Goal: Task Accomplishment & Management: Complete application form

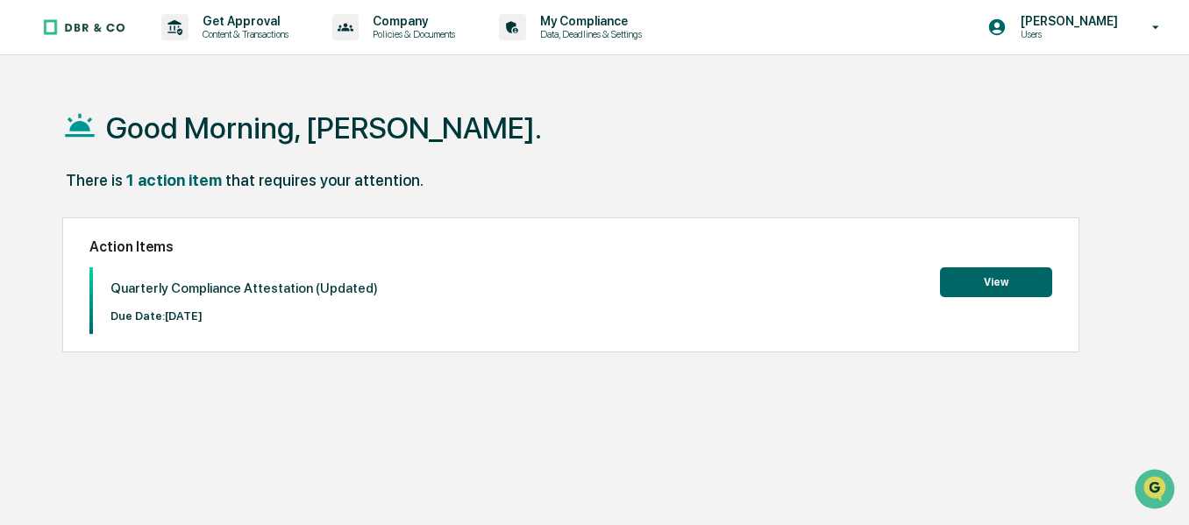
click at [962, 282] on button "View" at bounding box center [996, 283] width 112 height 30
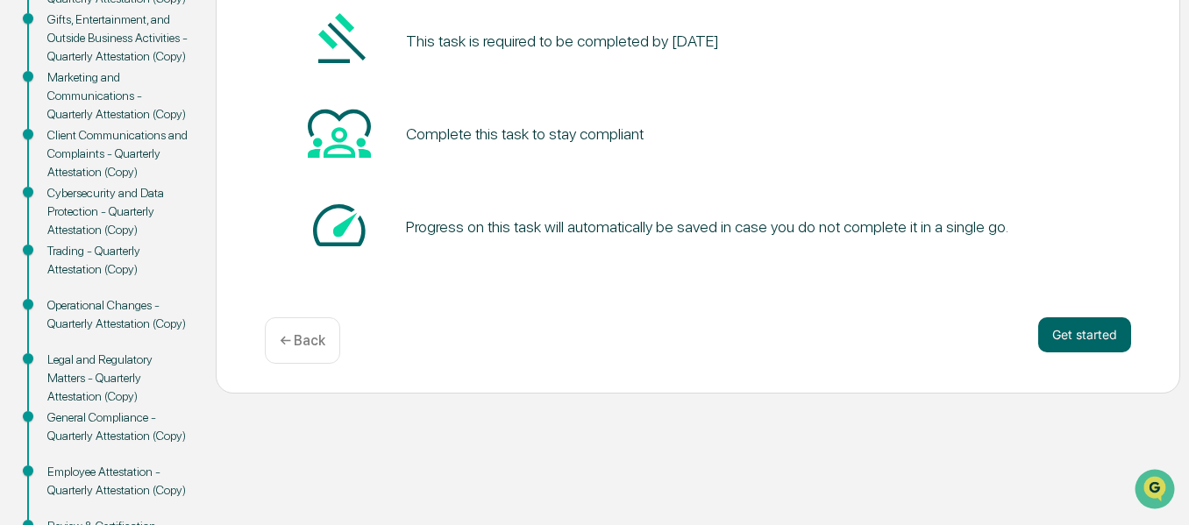
scroll to position [314, 0]
click at [1116, 324] on button "Get started" at bounding box center [1085, 334] width 93 height 35
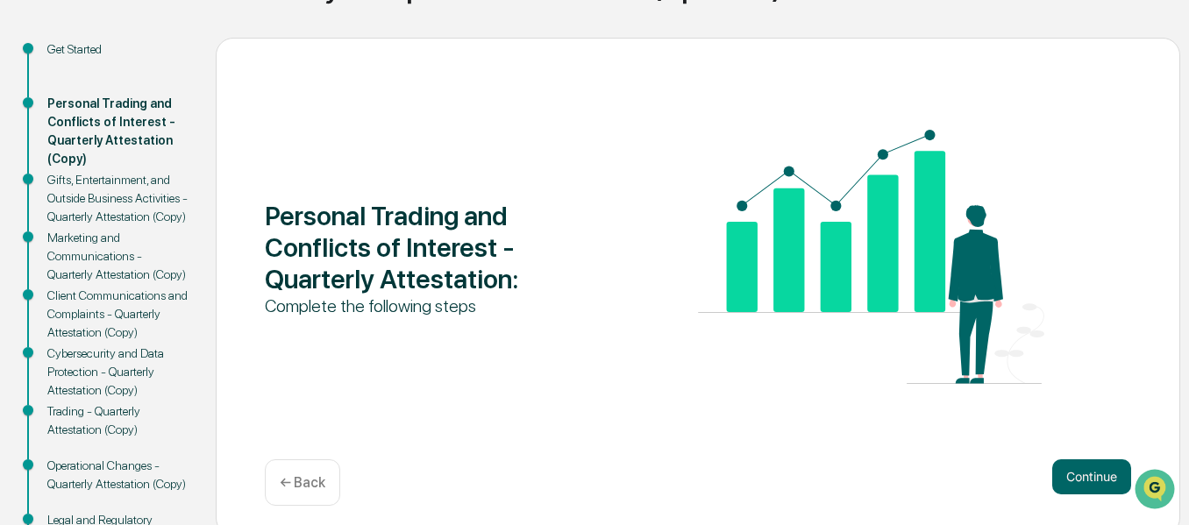
scroll to position [170, 0]
click at [1082, 482] on button "Continue" at bounding box center [1092, 478] width 79 height 35
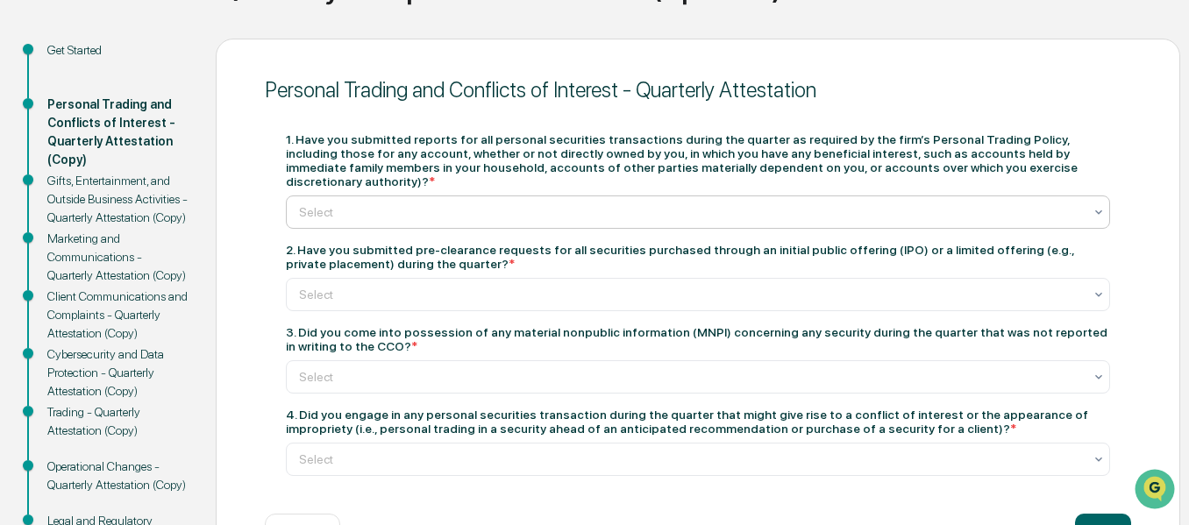
click at [687, 204] on div at bounding box center [691, 213] width 784 height 18
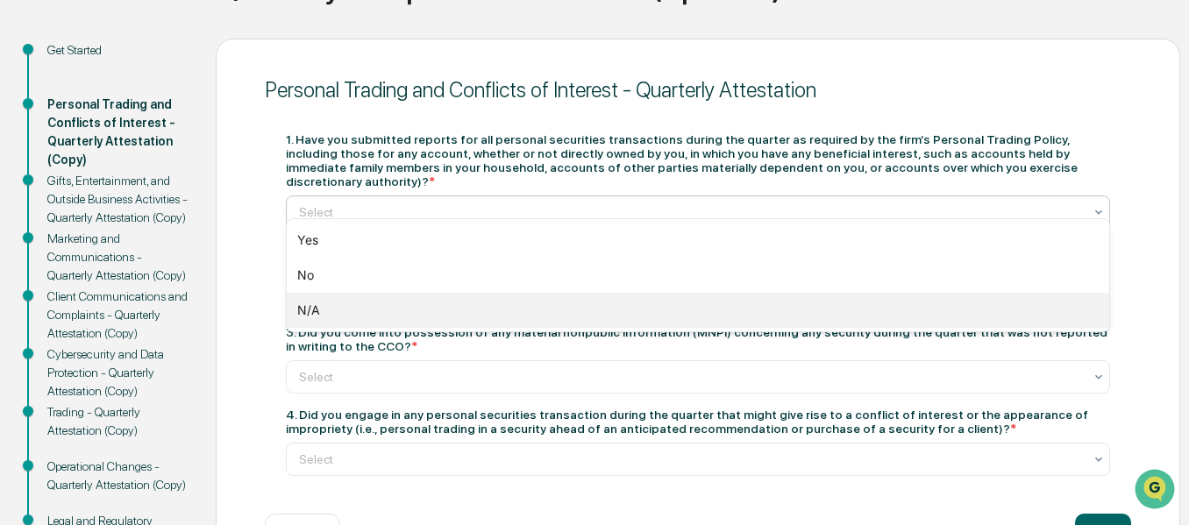
click at [585, 311] on div "N/A" at bounding box center [698, 310] width 823 height 35
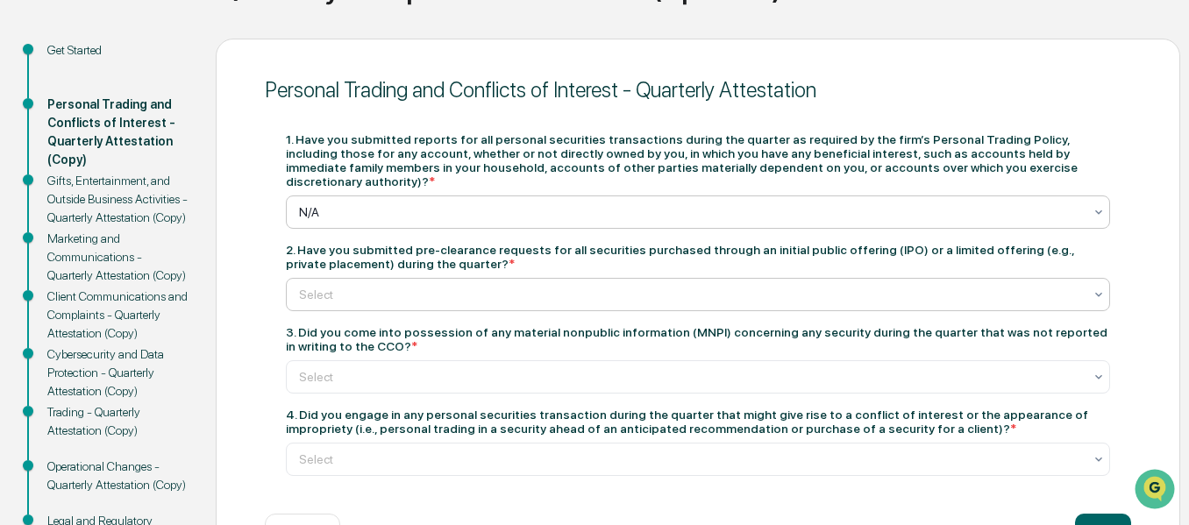
click at [580, 286] on div at bounding box center [691, 295] width 784 height 18
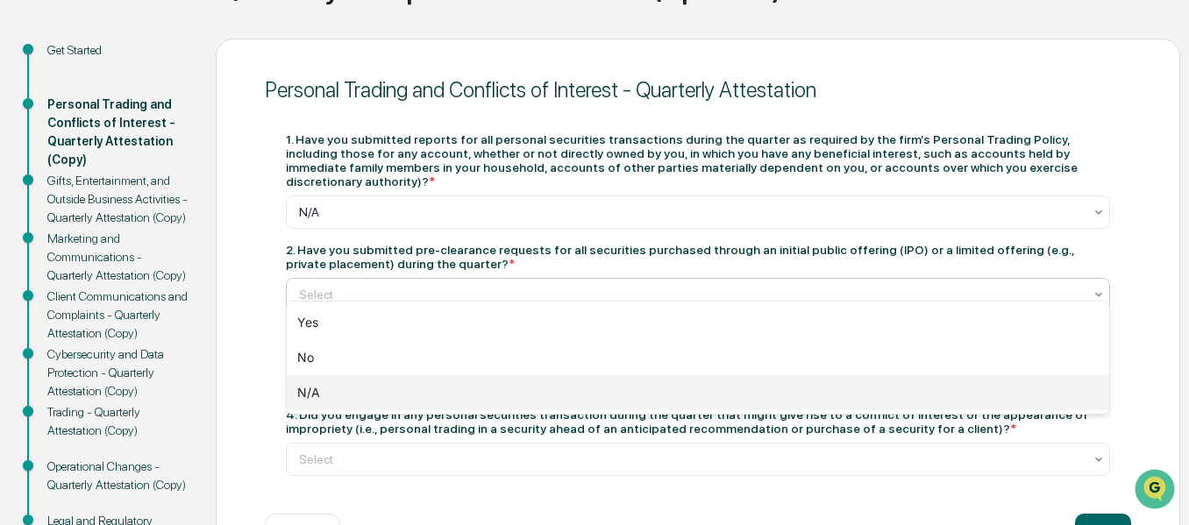
click at [495, 383] on div "N/A" at bounding box center [698, 392] width 823 height 35
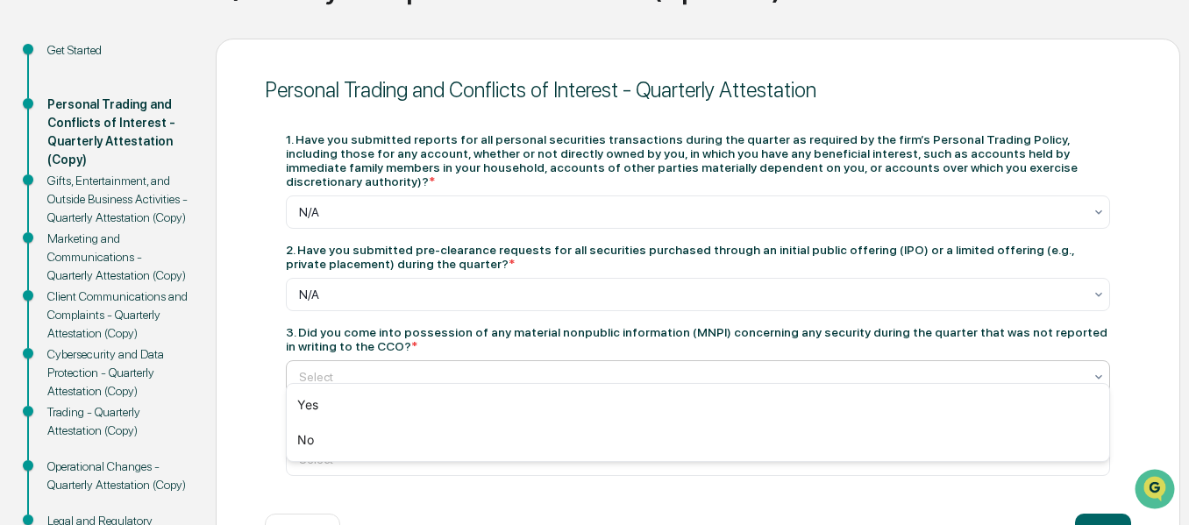
click at [508, 368] on div at bounding box center [691, 377] width 784 height 18
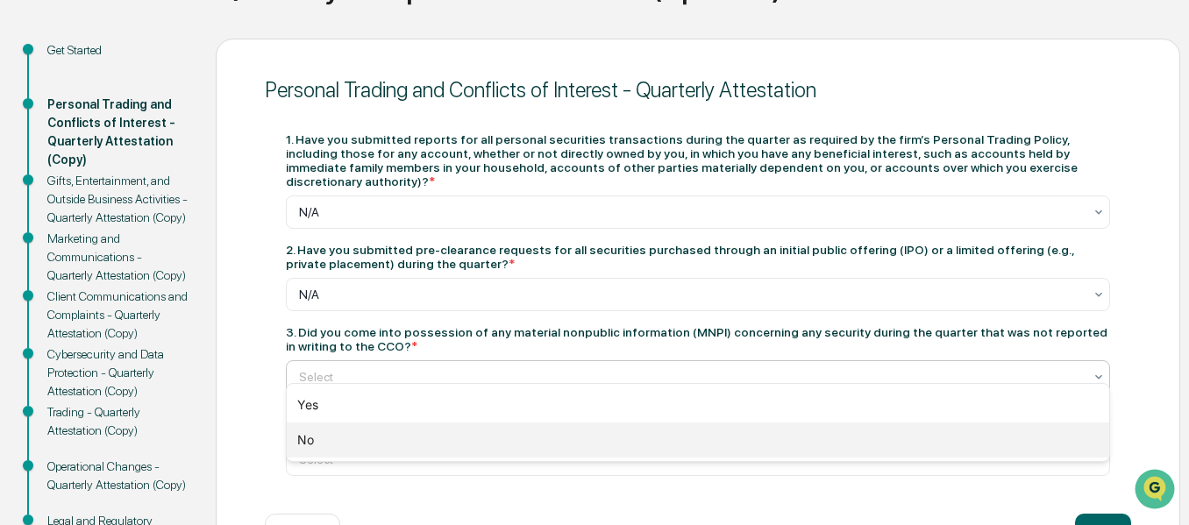
click at [473, 437] on div "No" at bounding box center [698, 440] width 823 height 35
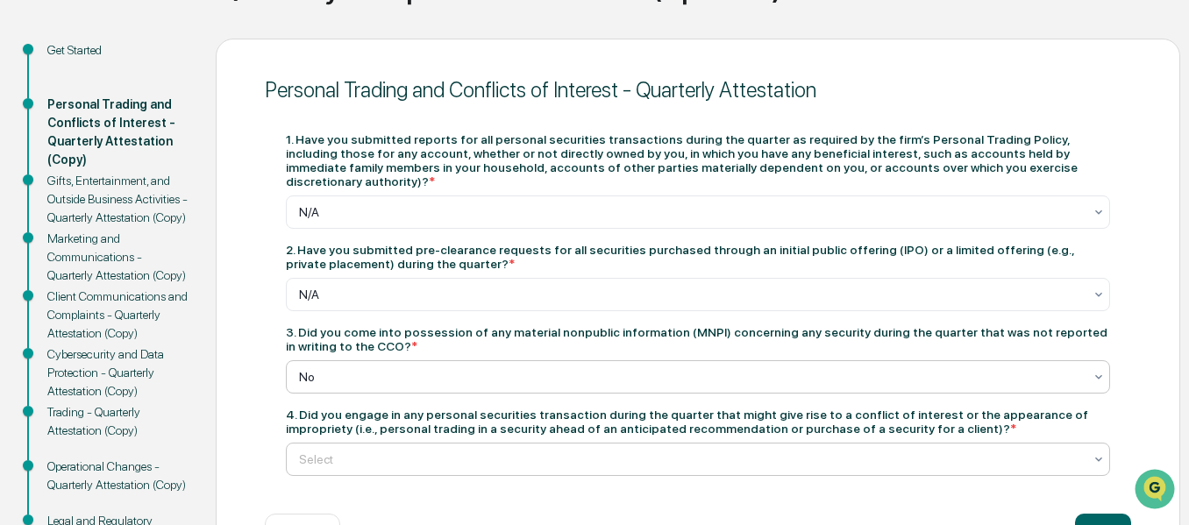
scroll to position [265, 0]
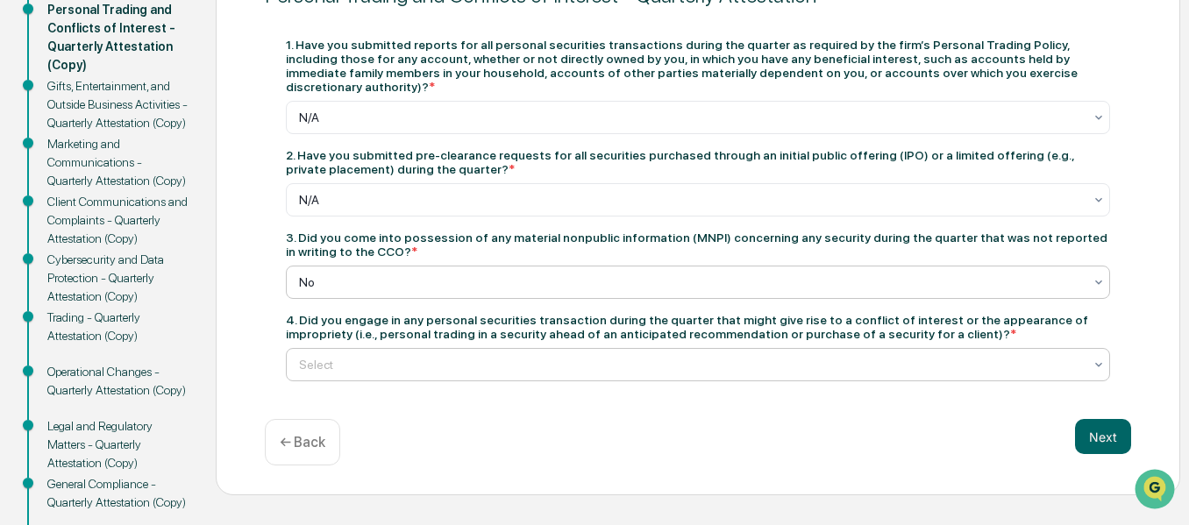
click at [548, 360] on div "Select" at bounding box center [691, 365] width 802 height 25
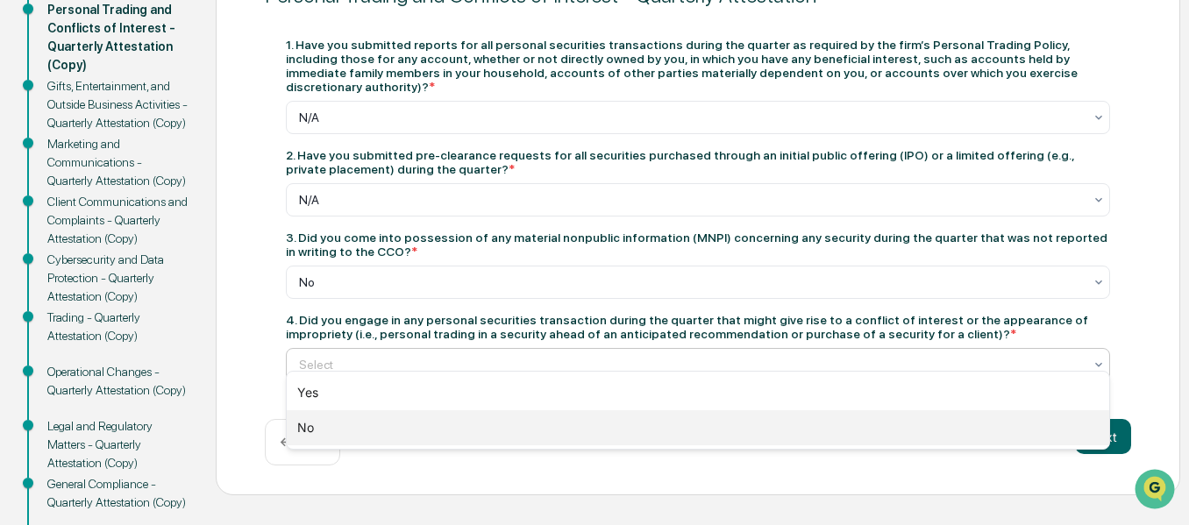
click at [504, 428] on div "No" at bounding box center [698, 428] width 823 height 35
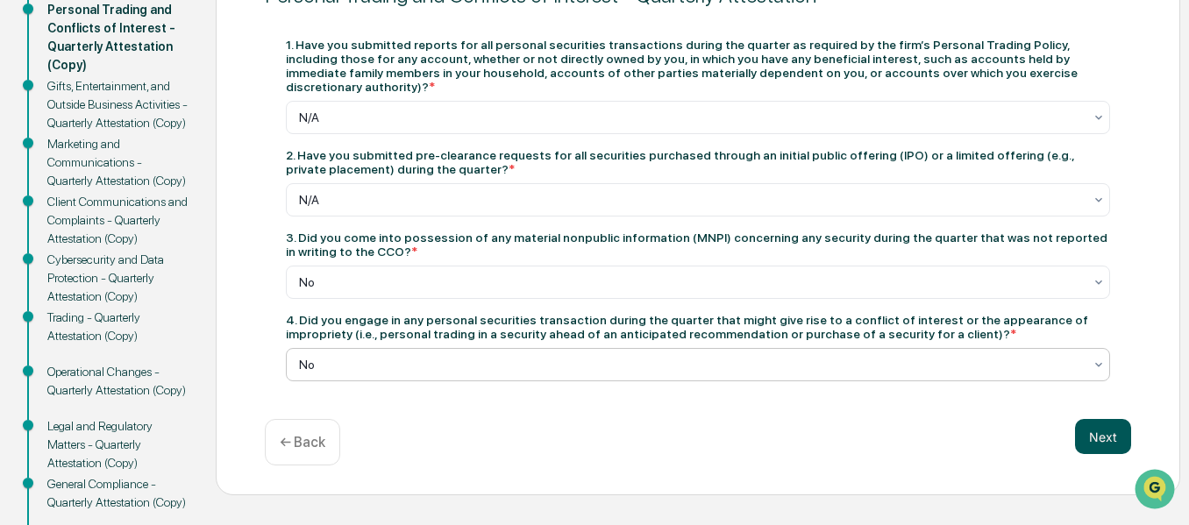
click at [1093, 421] on button "Next" at bounding box center [1103, 436] width 56 height 35
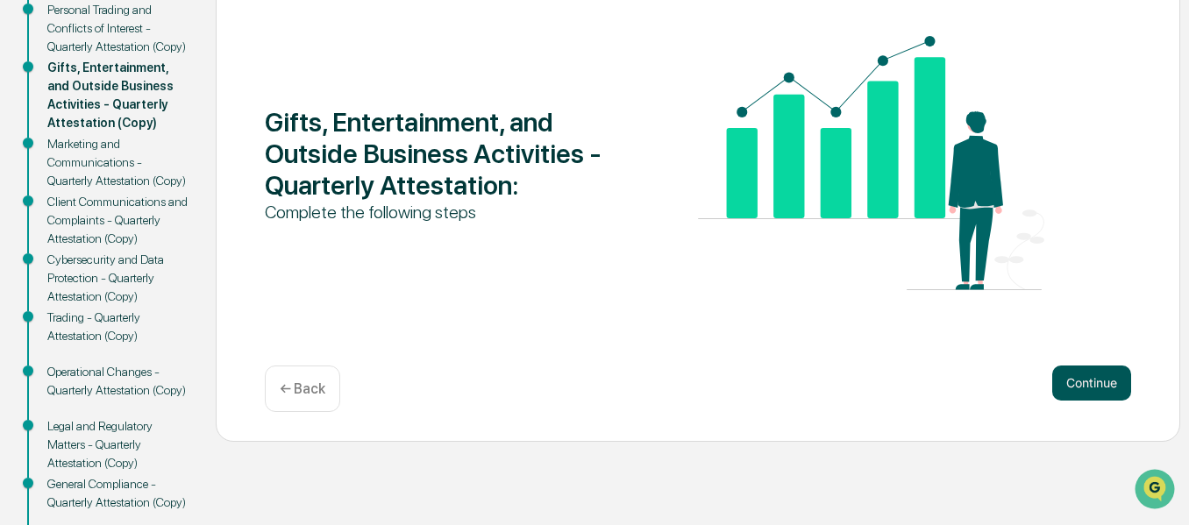
click at [1094, 384] on button "Continue" at bounding box center [1092, 383] width 79 height 35
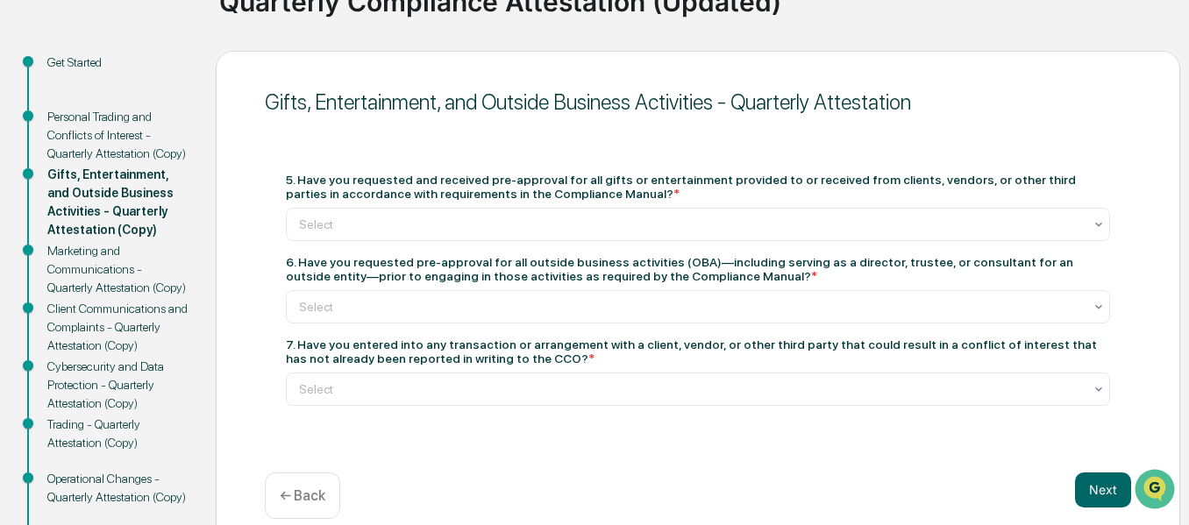
scroll to position [157, 0]
click at [673, 225] on div at bounding box center [691, 226] width 784 height 18
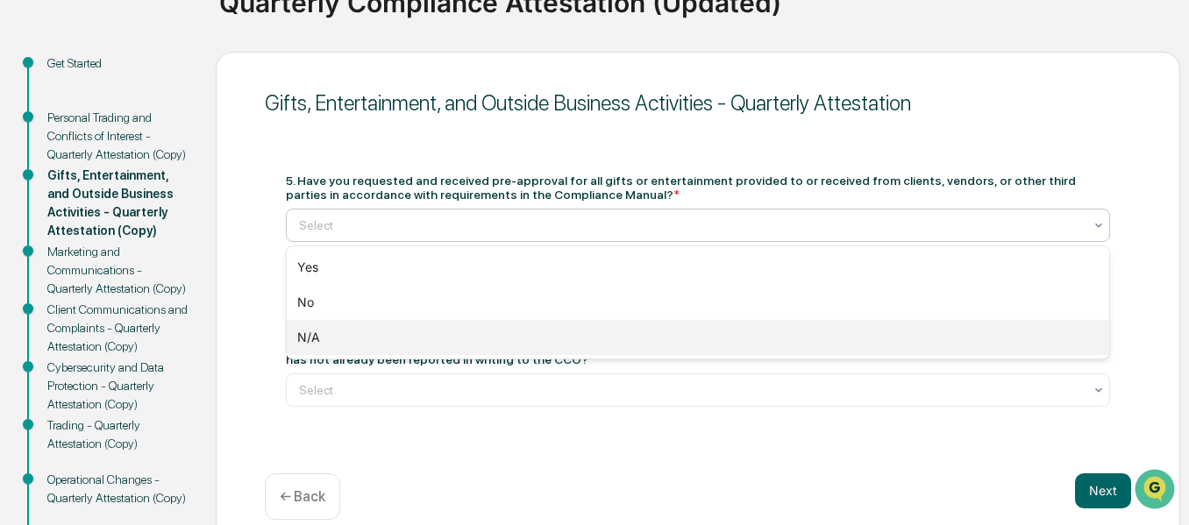
click at [602, 340] on div "N/A" at bounding box center [698, 337] width 823 height 35
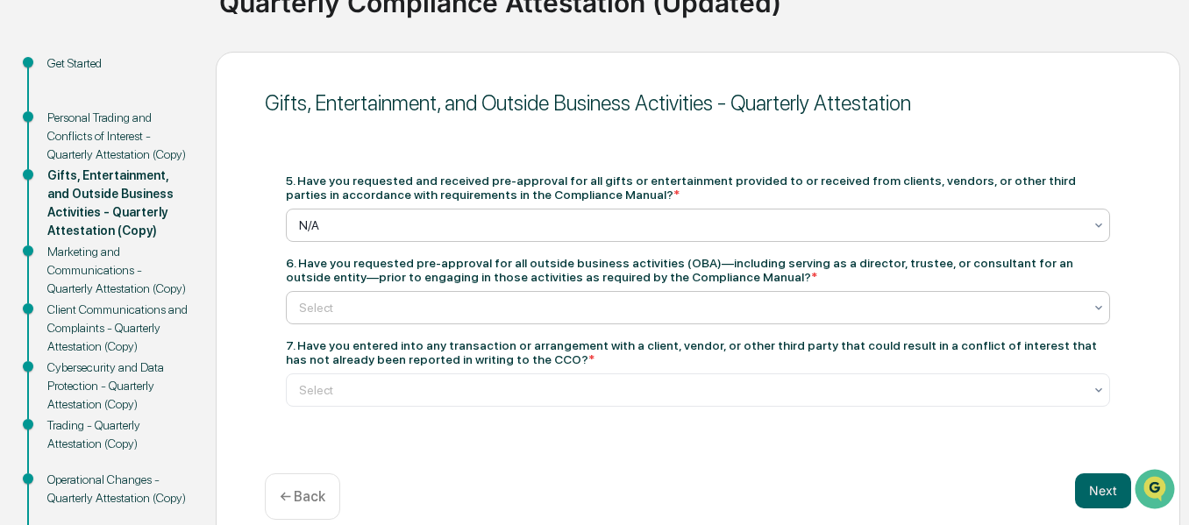
click at [599, 311] on div at bounding box center [691, 308] width 784 height 18
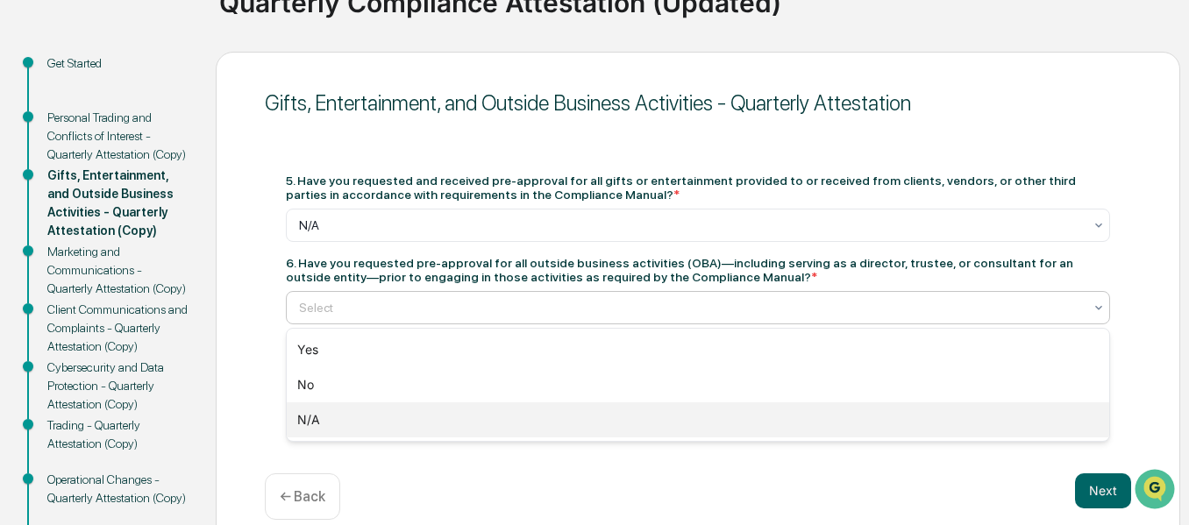
click at [527, 436] on div "N/A" at bounding box center [698, 420] width 823 height 35
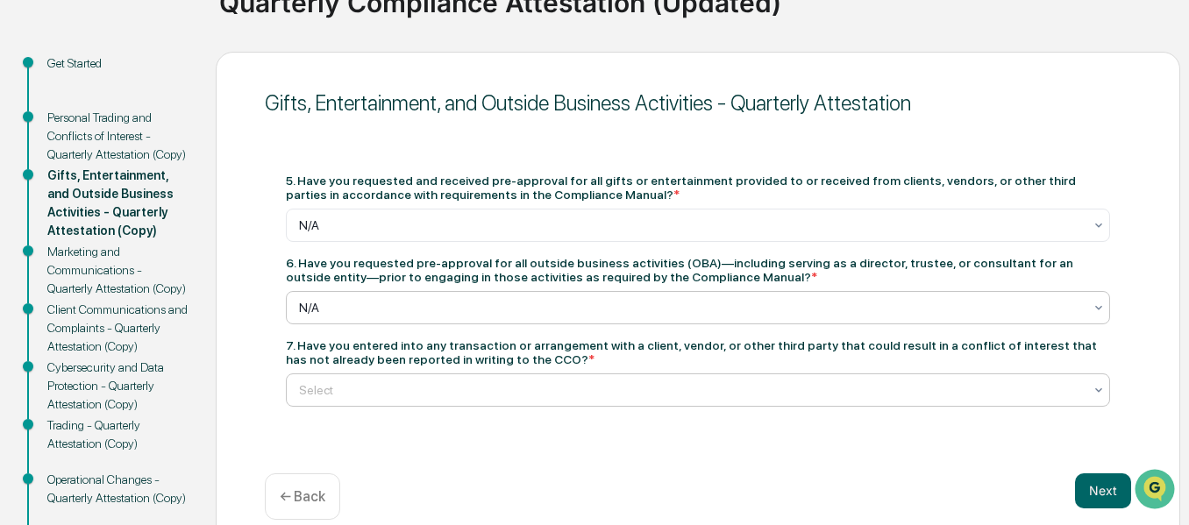
click at [525, 393] on div at bounding box center [691, 391] width 784 height 18
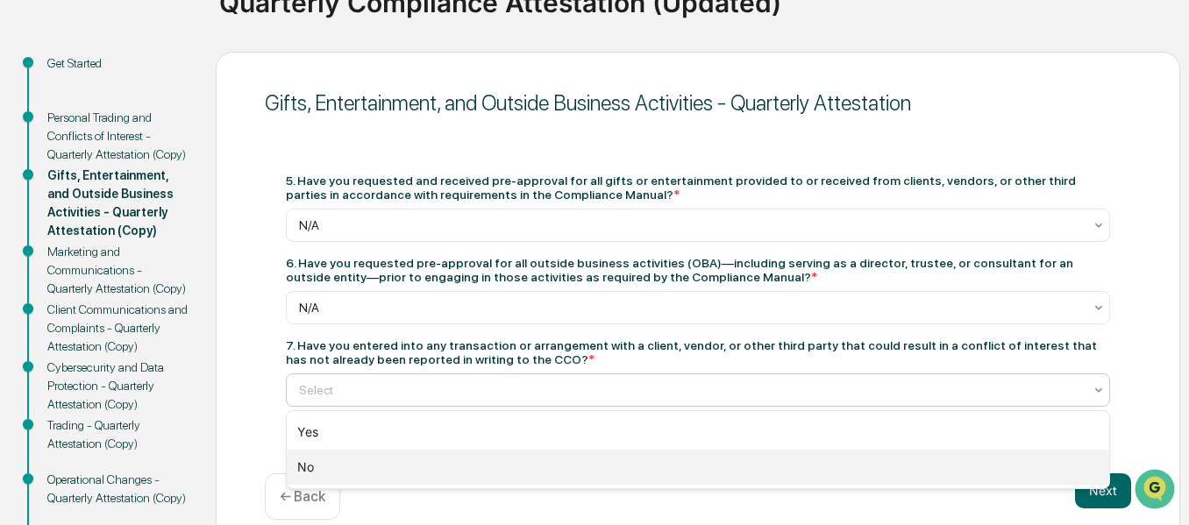
click at [468, 467] on div "No" at bounding box center [698, 467] width 823 height 35
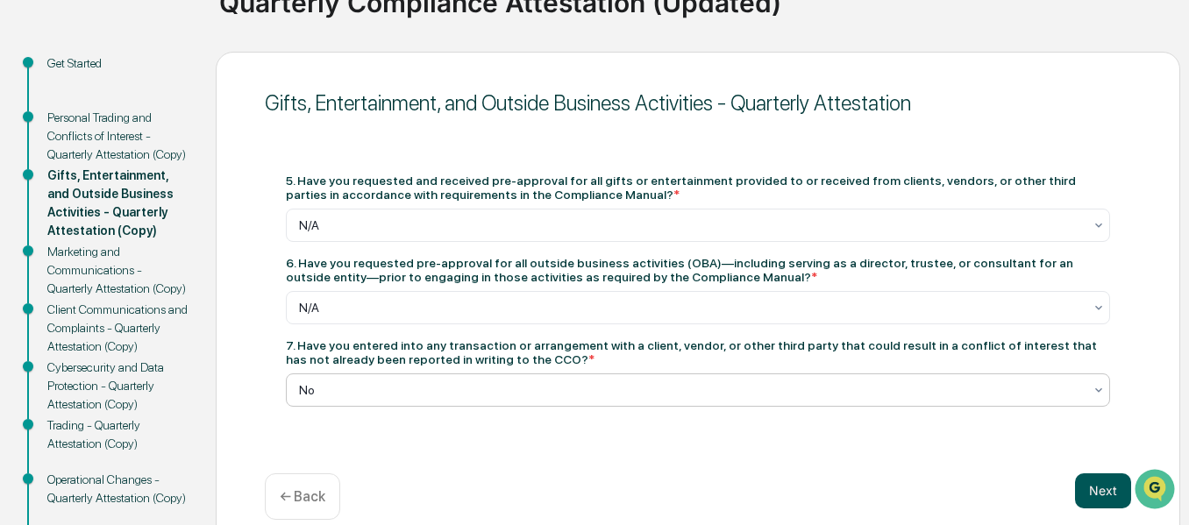
click at [1109, 482] on button "Next" at bounding box center [1103, 491] width 56 height 35
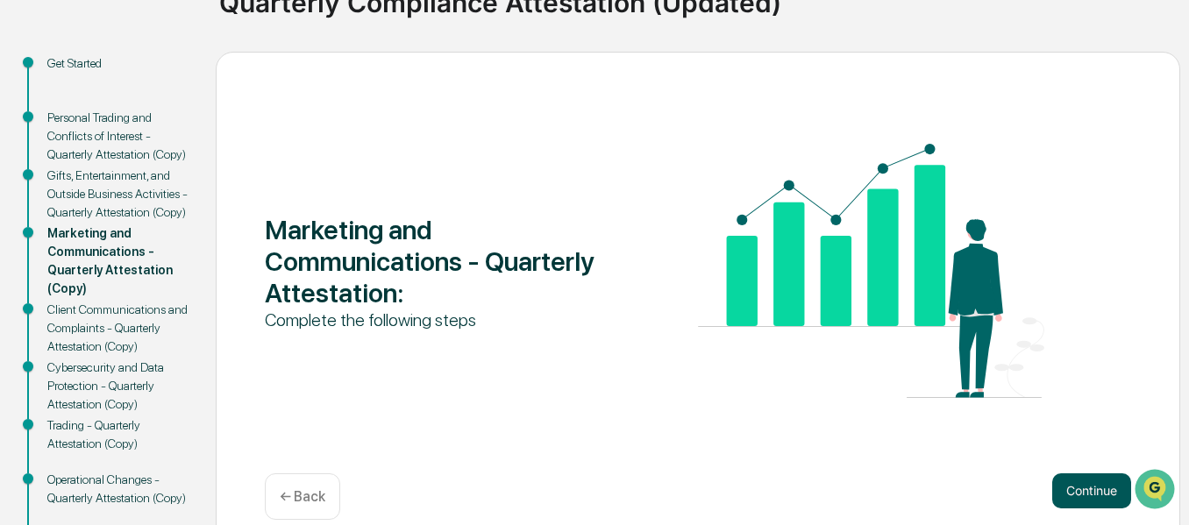
click at [1077, 484] on button "Continue" at bounding box center [1092, 491] width 79 height 35
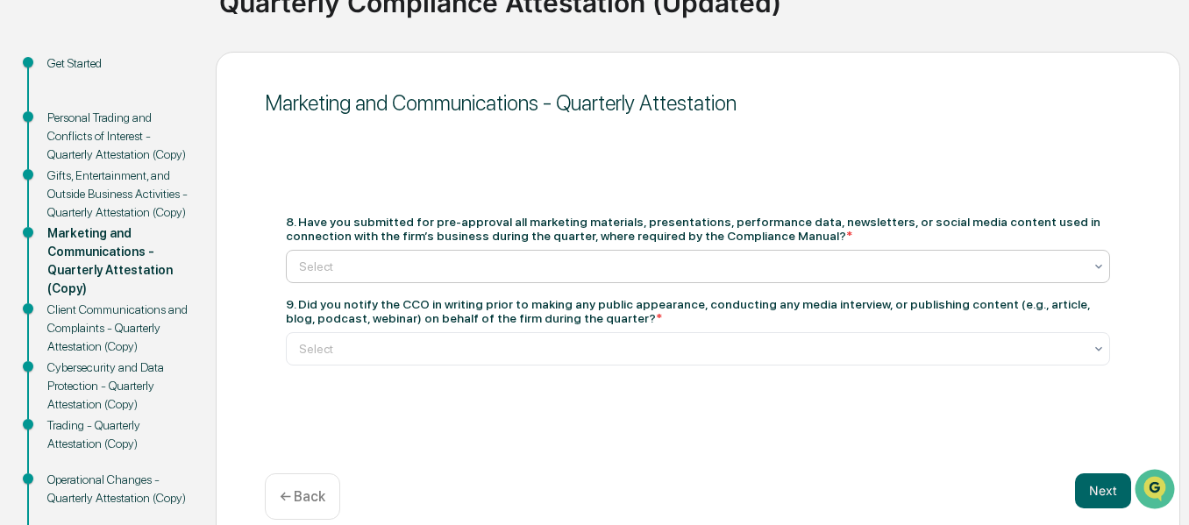
click at [697, 276] on div "Select" at bounding box center [691, 266] width 802 height 25
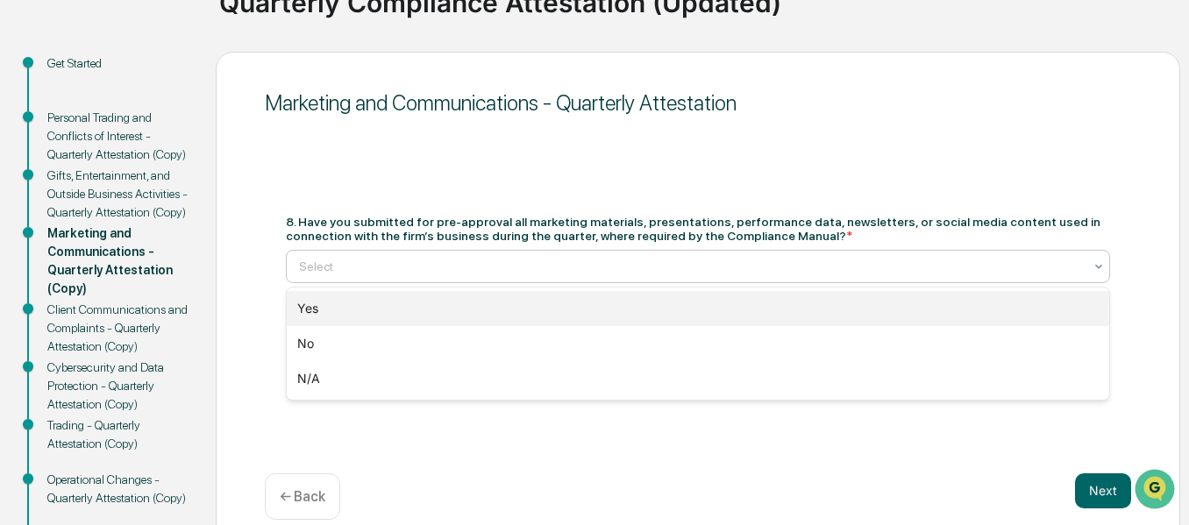
click at [639, 317] on div "Yes" at bounding box center [698, 308] width 823 height 35
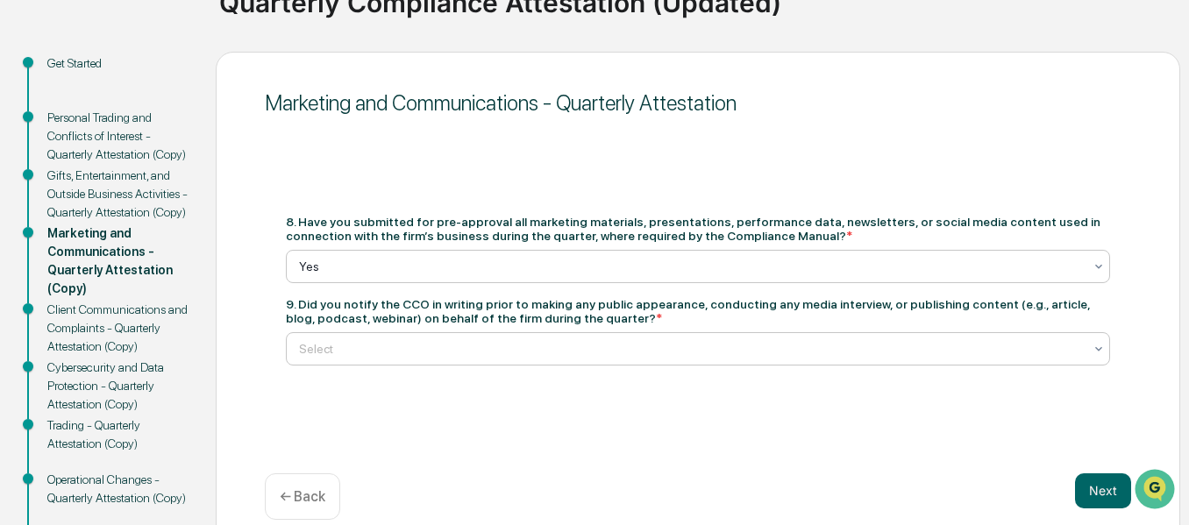
click at [645, 346] on div at bounding box center [691, 349] width 784 height 18
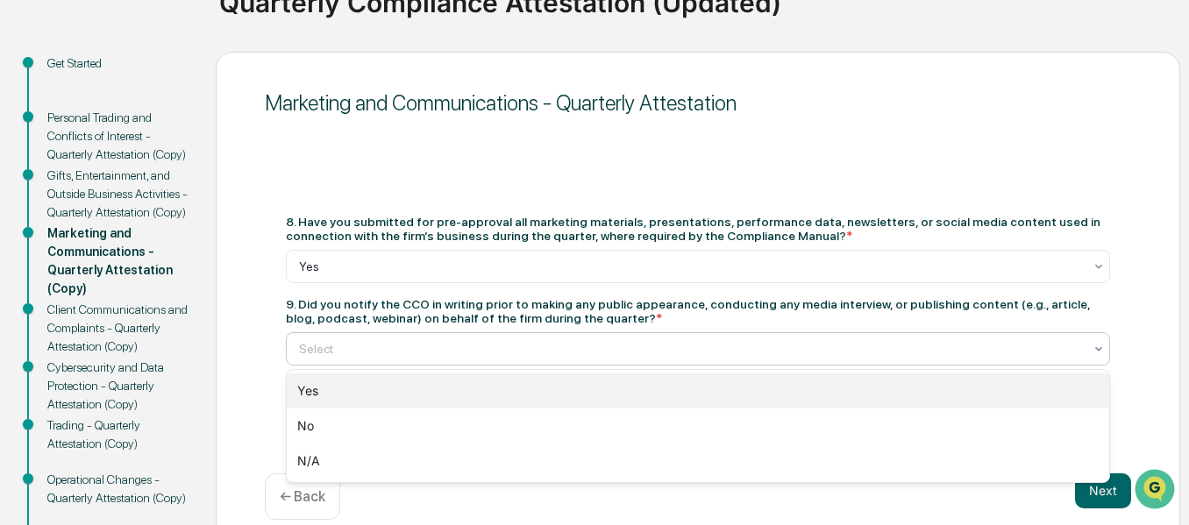
click at [594, 375] on div "Yes" at bounding box center [698, 391] width 823 height 35
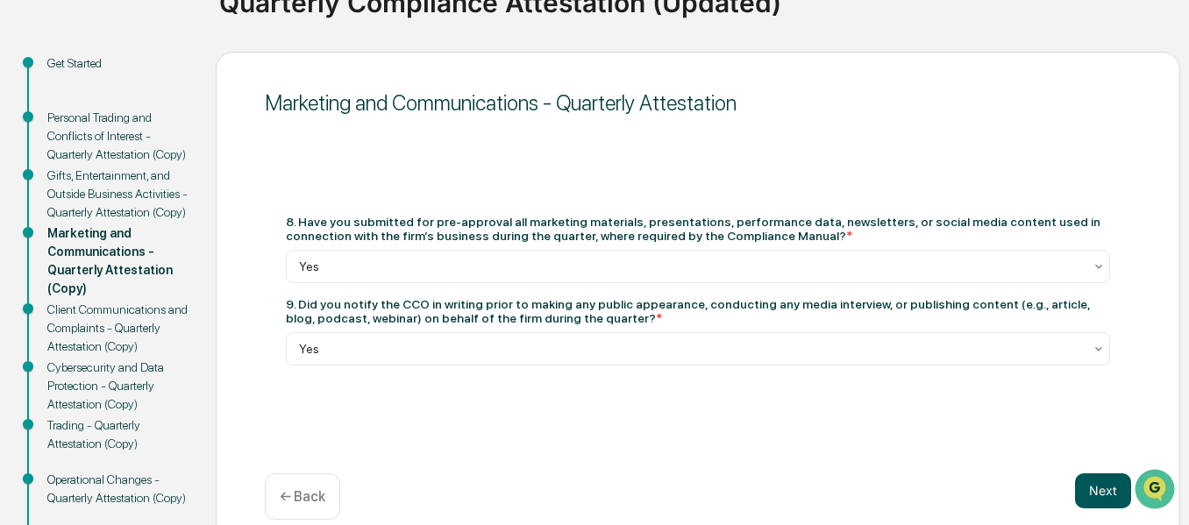
click at [1094, 486] on button "Next" at bounding box center [1103, 491] width 56 height 35
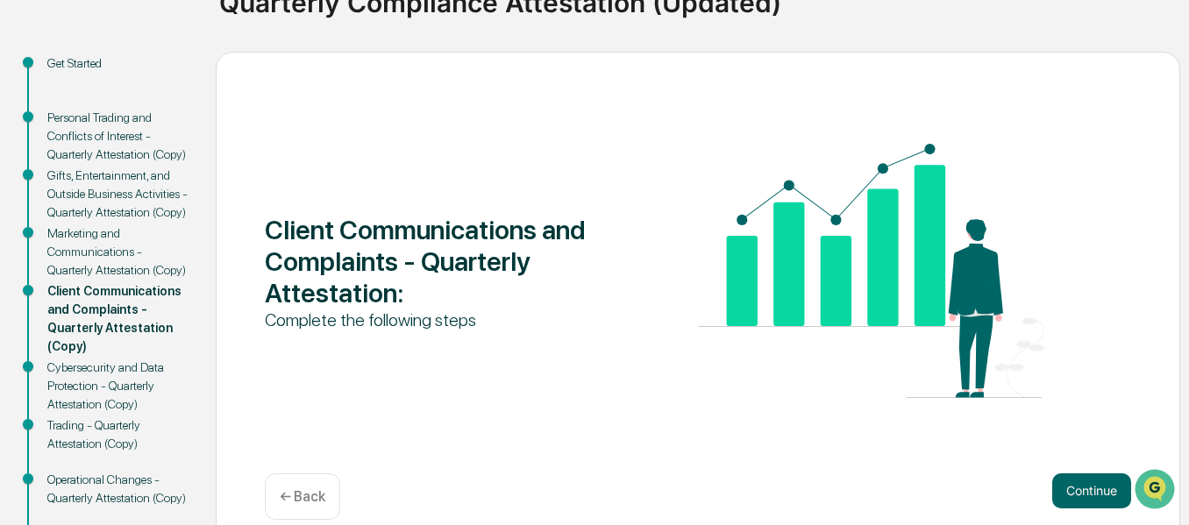
click at [1094, 486] on button "Continue" at bounding box center [1092, 491] width 79 height 35
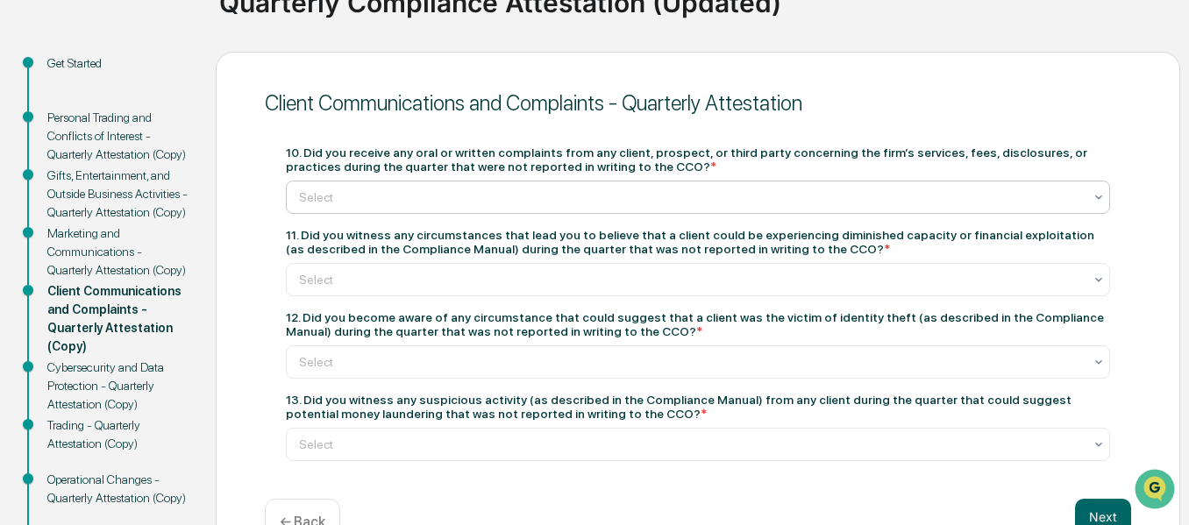
click at [759, 185] on div "Select" at bounding box center [691, 197] width 802 height 25
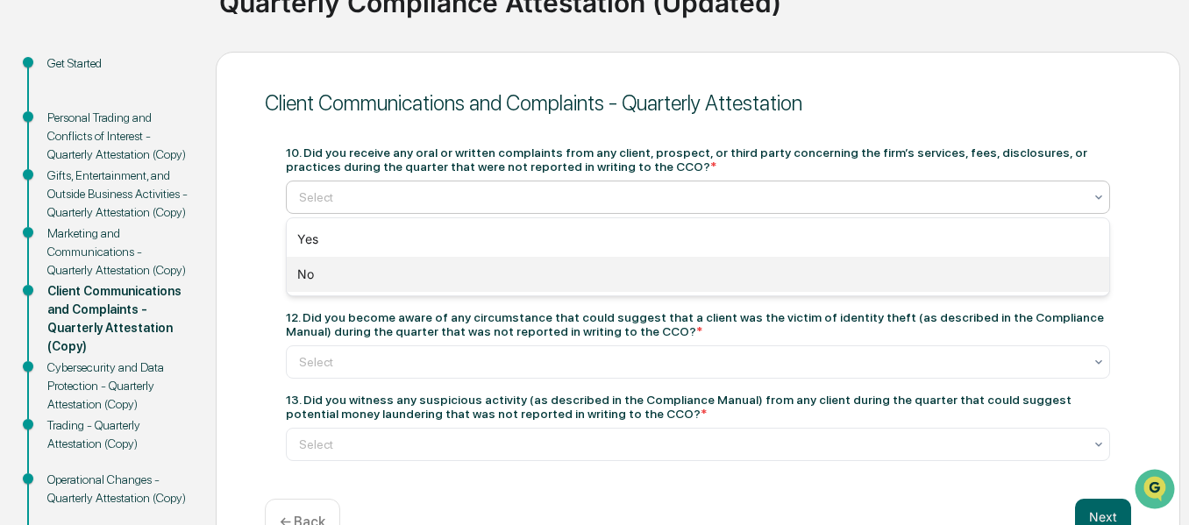
click at [625, 268] on div "No" at bounding box center [698, 274] width 823 height 35
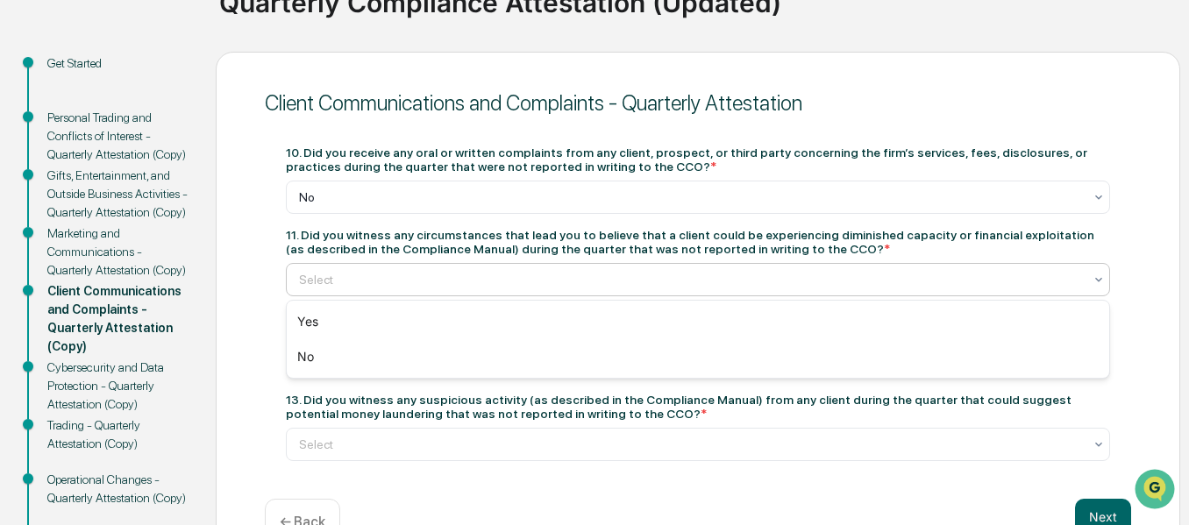
click at [619, 280] on div at bounding box center [691, 280] width 784 height 18
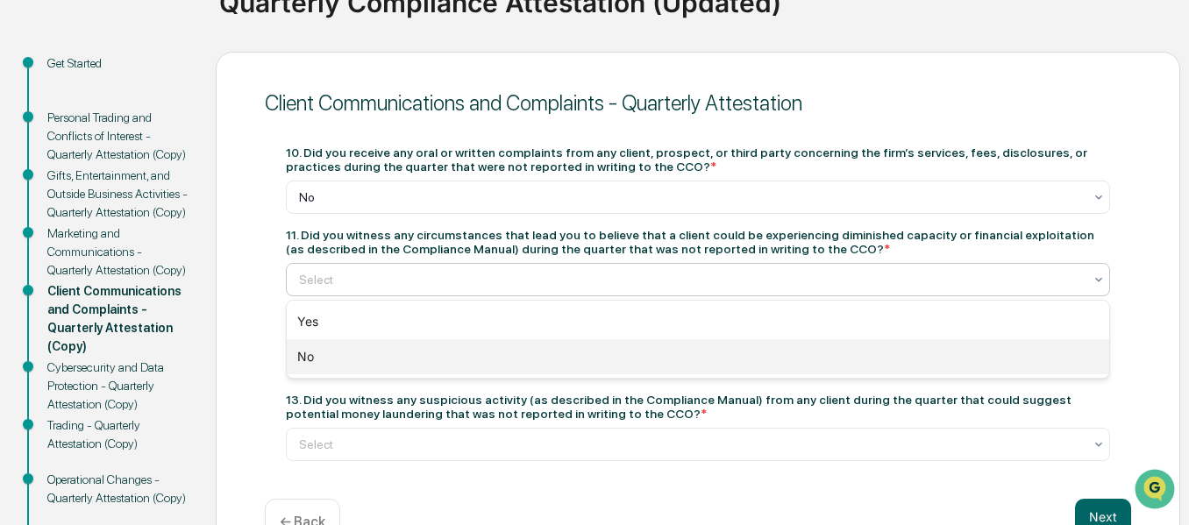
click at [568, 359] on div "No" at bounding box center [698, 356] width 823 height 35
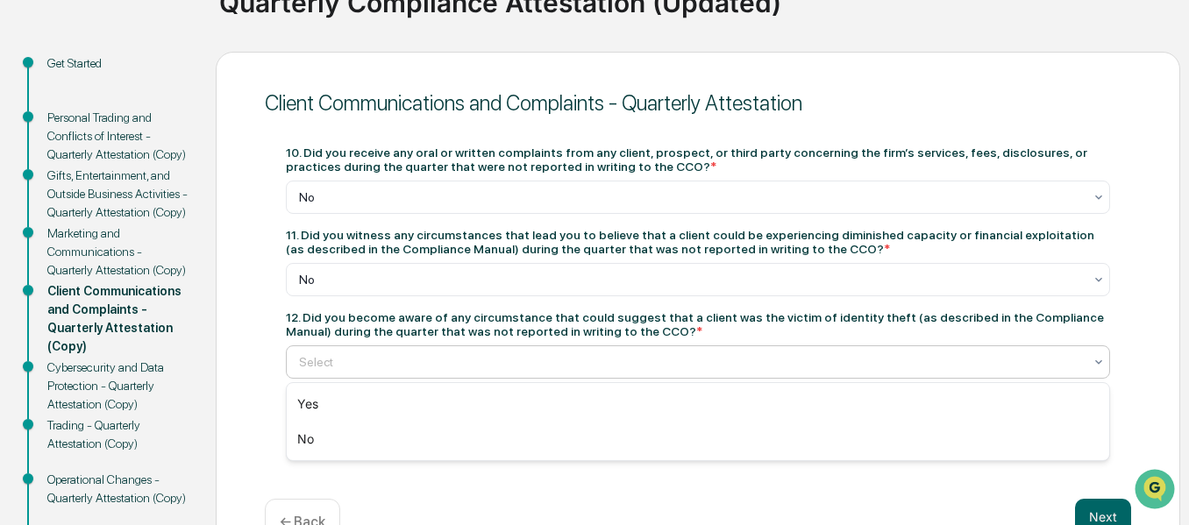
click at [568, 359] on div at bounding box center [691, 363] width 784 height 18
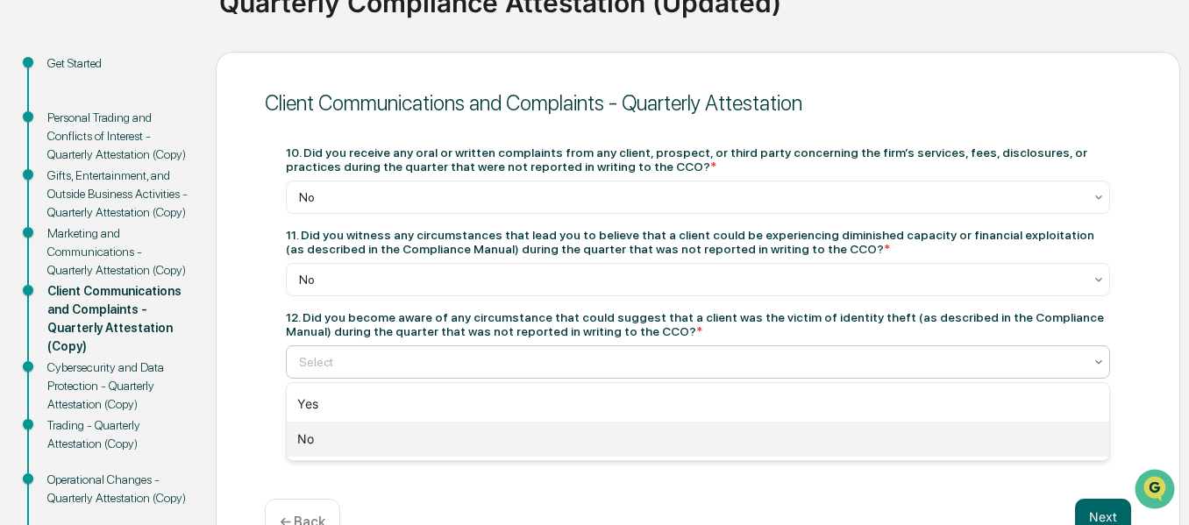
click at [543, 436] on div "No" at bounding box center [698, 439] width 823 height 35
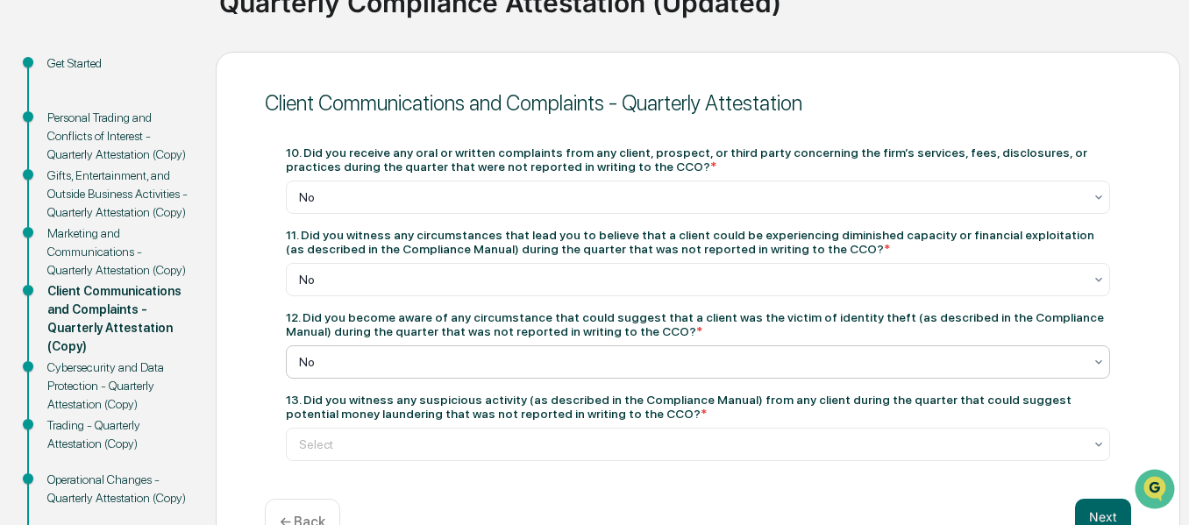
click at [543, 436] on div at bounding box center [691, 445] width 784 height 18
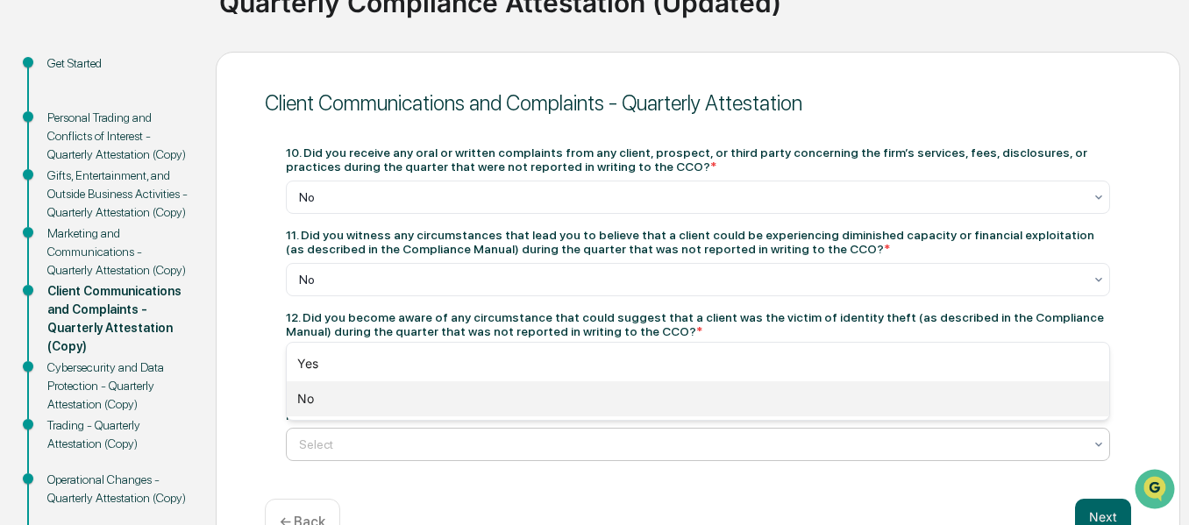
click at [511, 400] on div "No" at bounding box center [698, 399] width 823 height 35
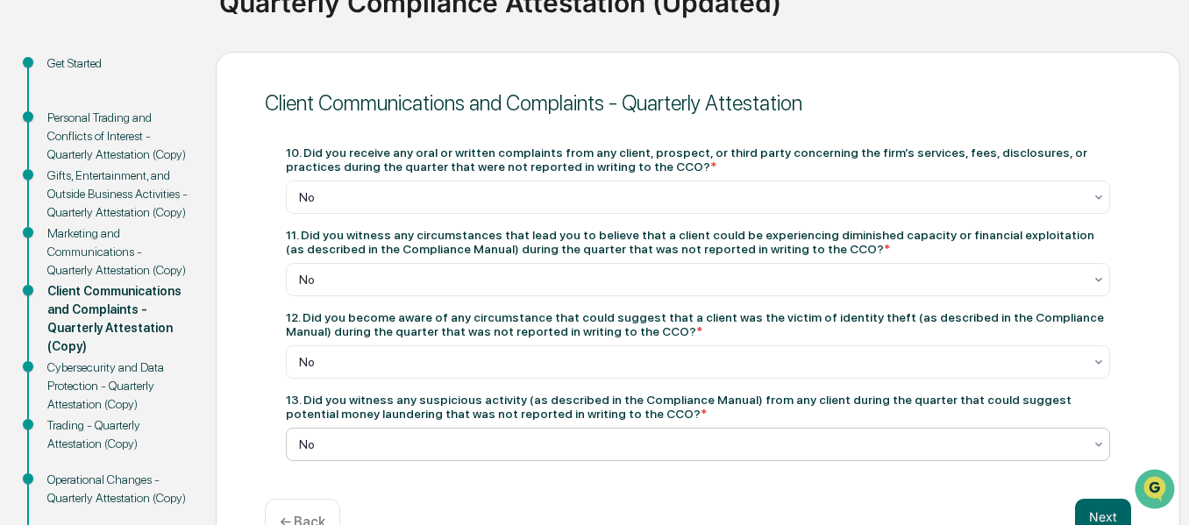
scroll to position [276, 0]
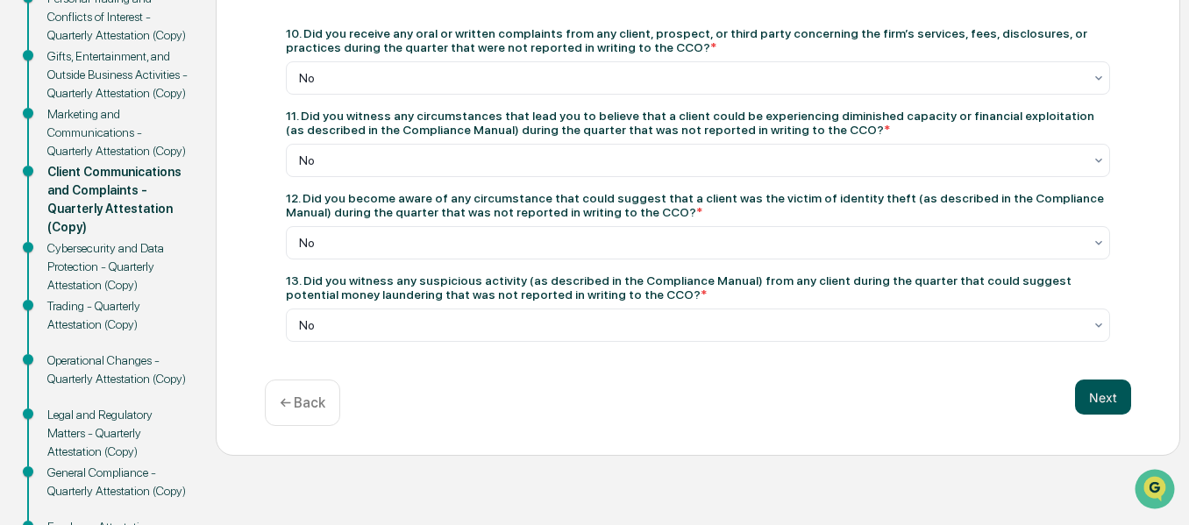
click at [1097, 401] on button "Next" at bounding box center [1103, 397] width 56 height 35
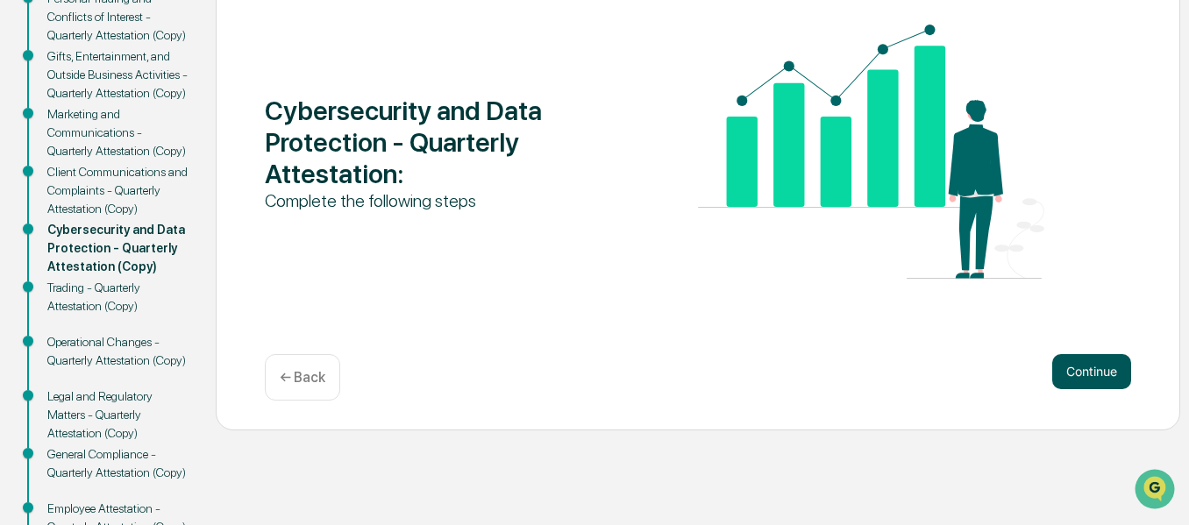
click at [1088, 375] on button "Continue" at bounding box center [1092, 371] width 79 height 35
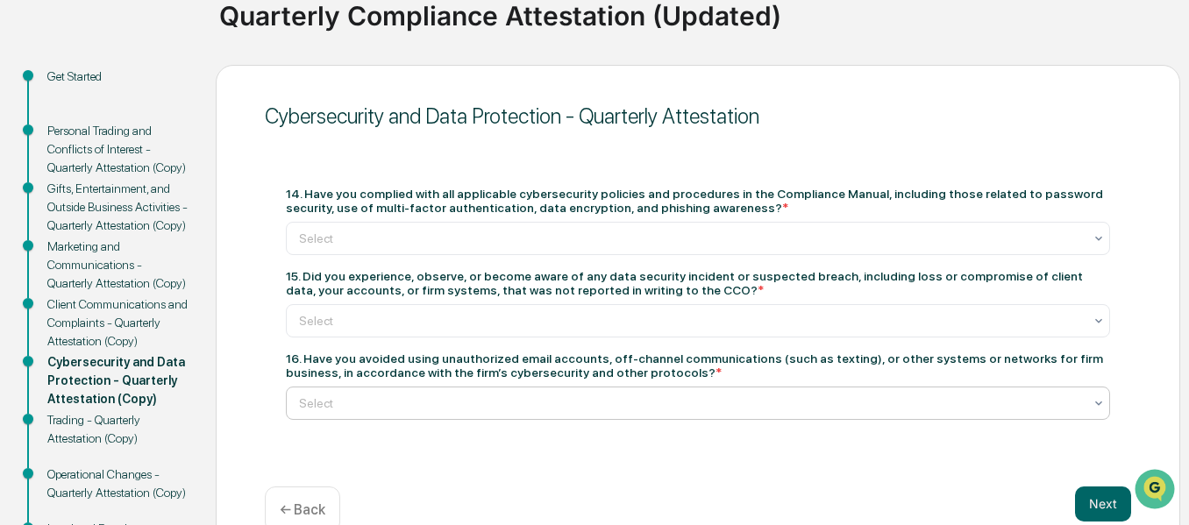
scroll to position [142, 0]
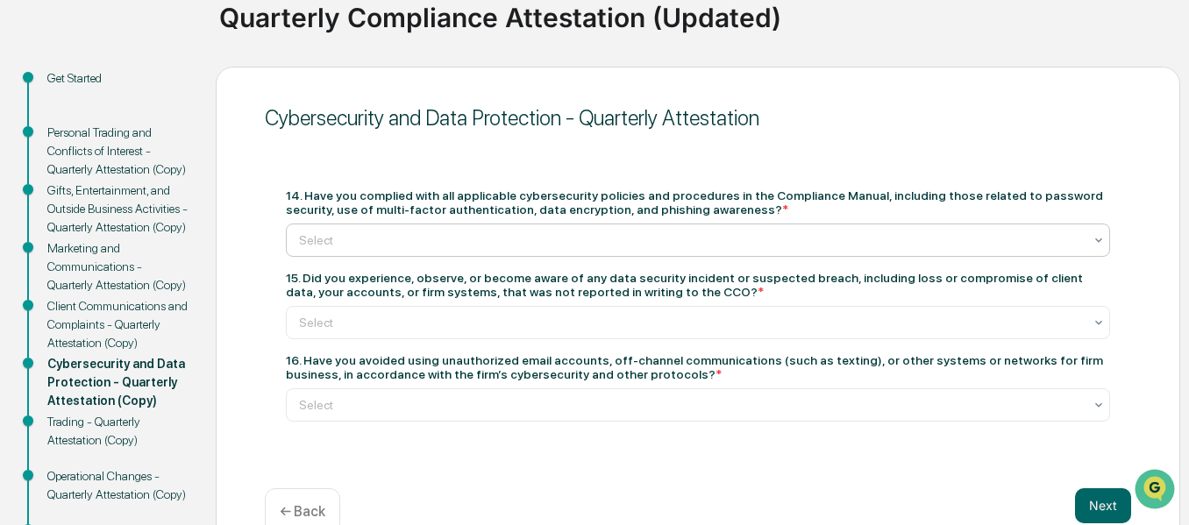
click at [793, 242] on div at bounding box center [691, 241] width 784 height 18
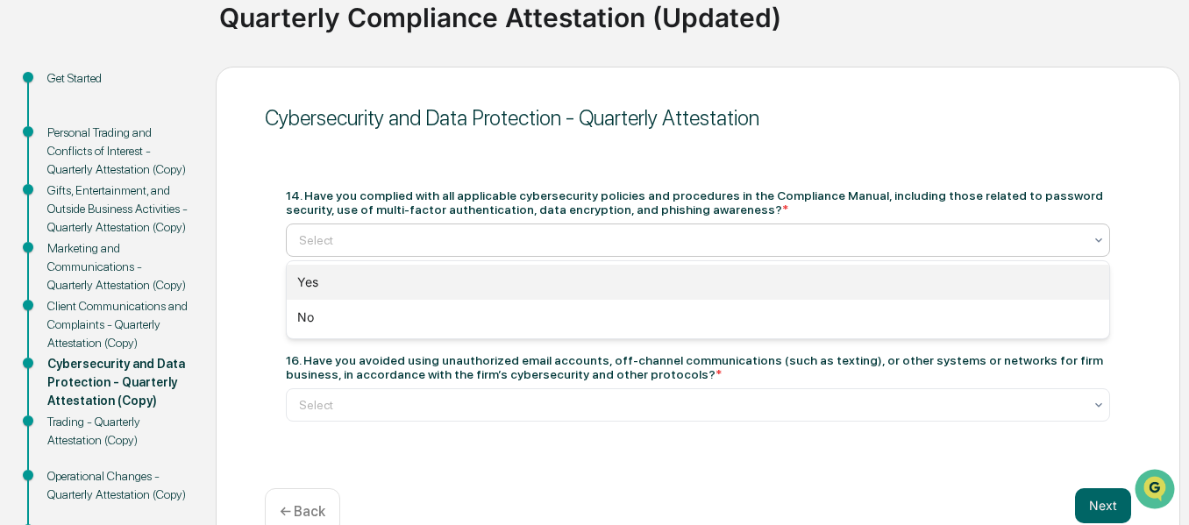
click at [692, 285] on div "Yes" at bounding box center [698, 282] width 823 height 35
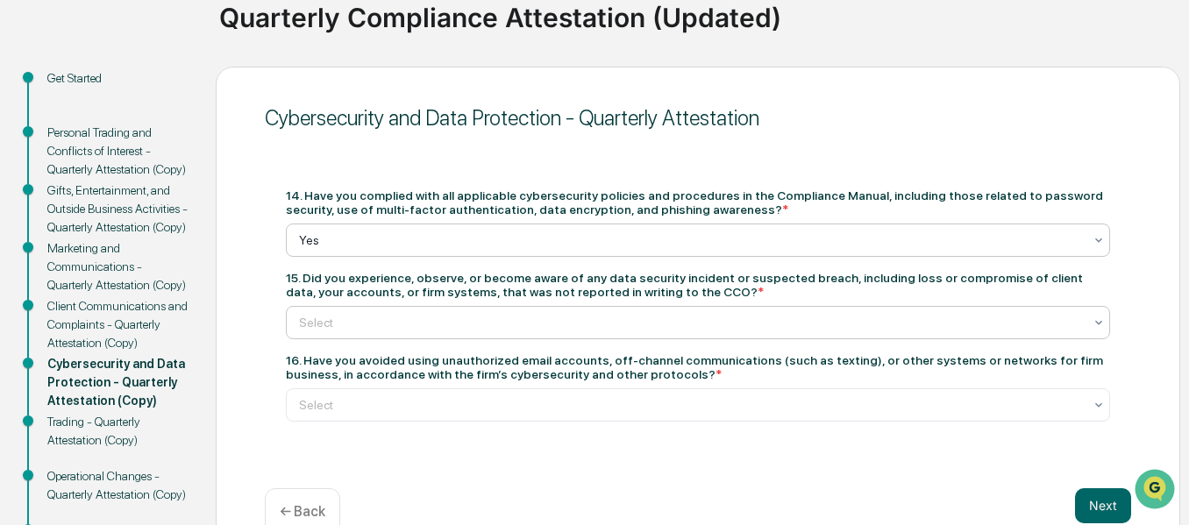
click at [640, 322] on div at bounding box center [691, 323] width 784 height 18
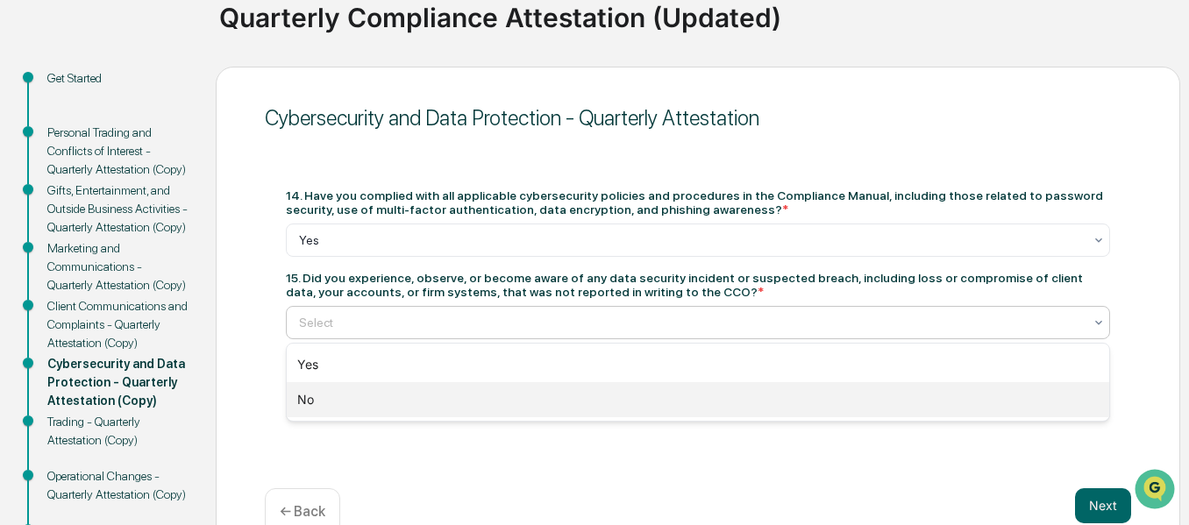
click at [553, 402] on div "No" at bounding box center [698, 399] width 823 height 35
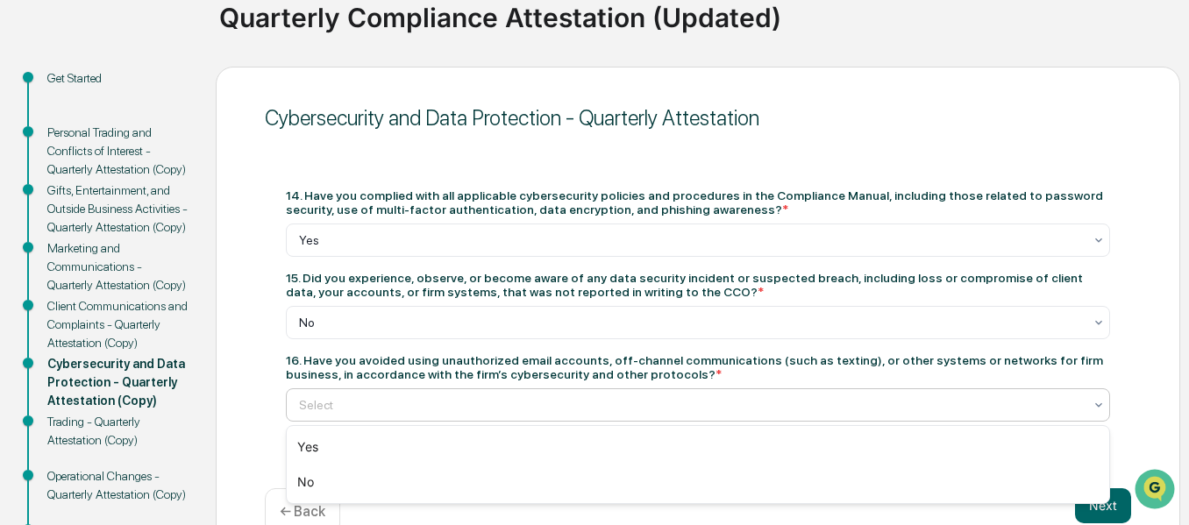
click at [532, 398] on div at bounding box center [691, 405] width 784 height 18
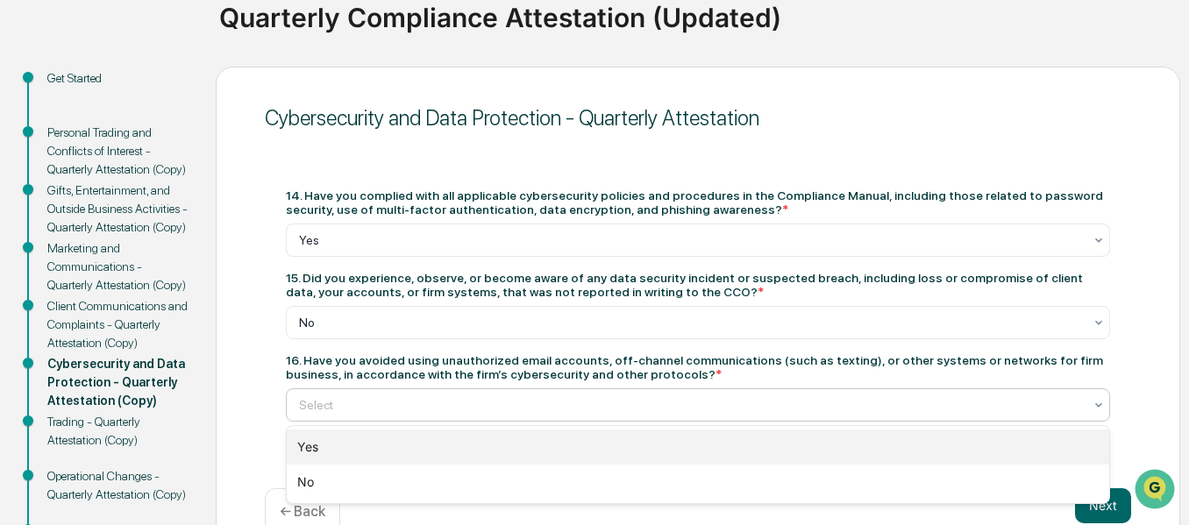
click at [480, 447] on div "Yes" at bounding box center [698, 447] width 823 height 35
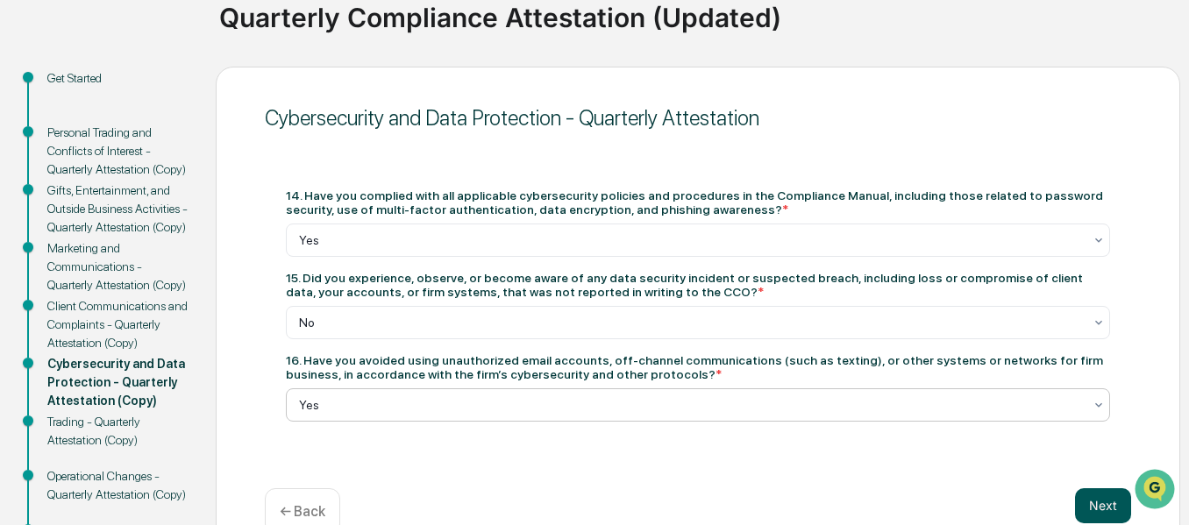
click at [1105, 502] on button "Next" at bounding box center [1103, 506] width 56 height 35
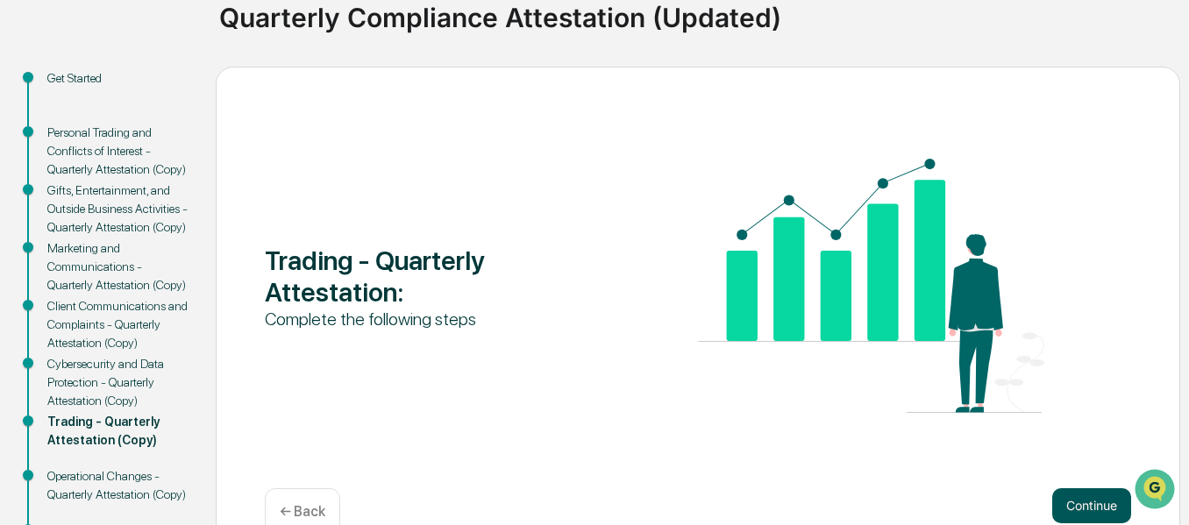
click at [1089, 504] on button "Continue" at bounding box center [1092, 506] width 79 height 35
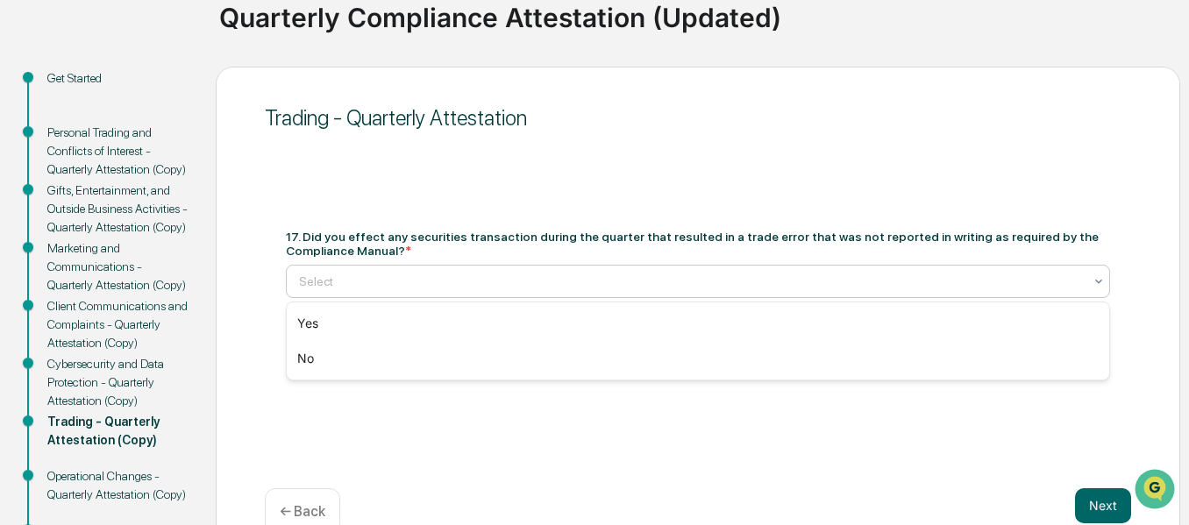
click at [731, 270] on div "Select" at bounding box center [691, 281] width 802 height 25
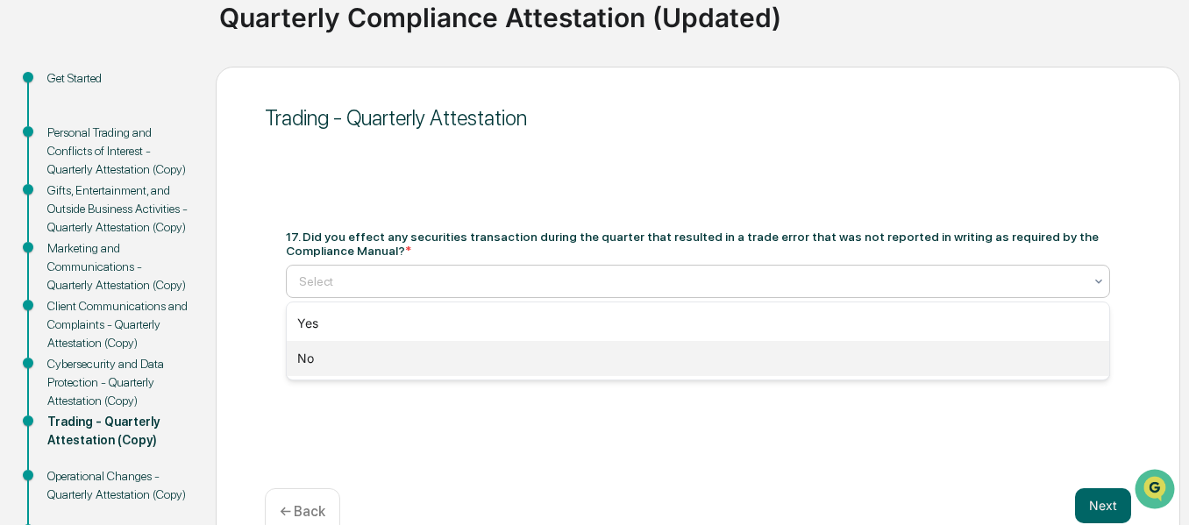
click at [668, 356] on div "No" at bounding box center [698, 358] width 823 height 35
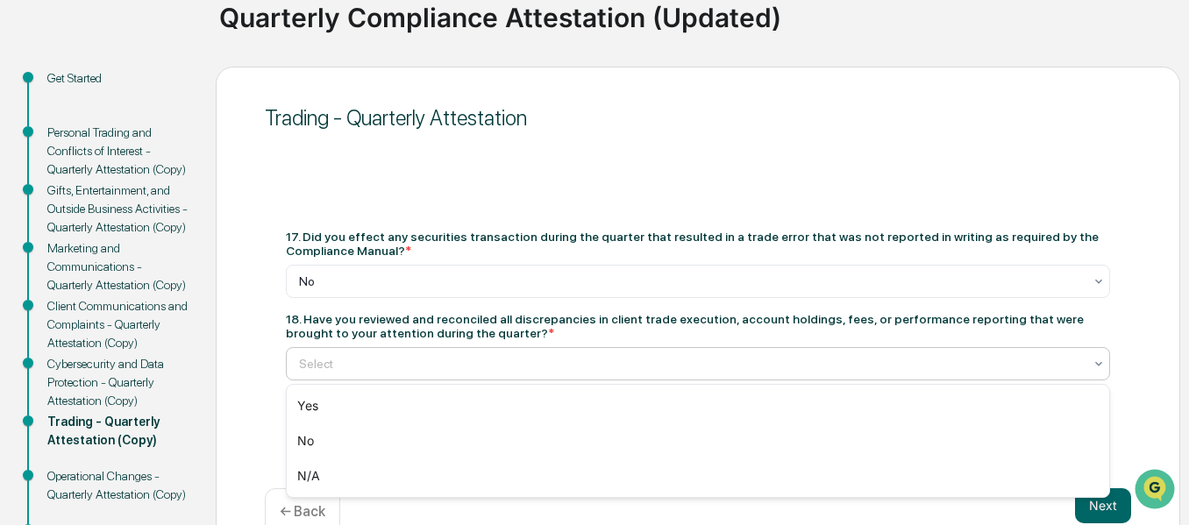
click at [611, 367] on div at bounding box center [691, 364] width 784 height 18
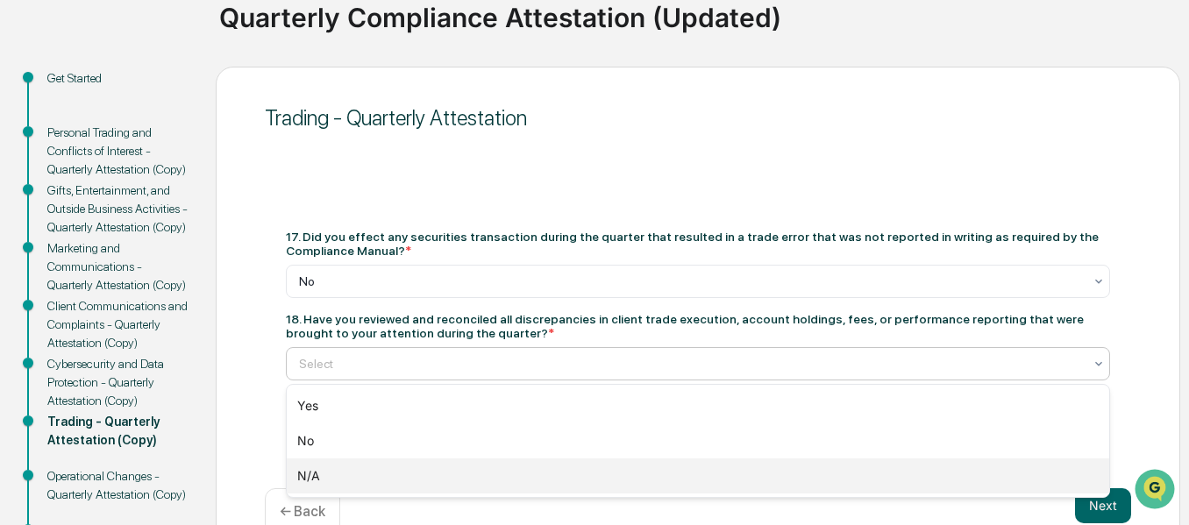
click at [547, 465] on div "N/A" at bounding box center [698, 476] width 823 height 35
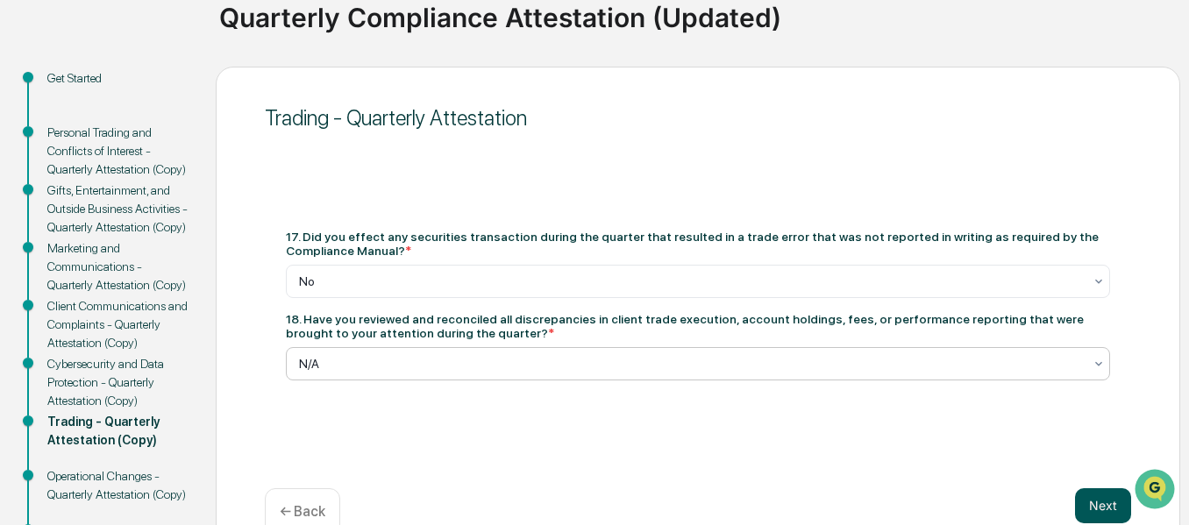
click at [1096, 502] on button "Next" at bounding box center [1103, 506] width 56 height 35
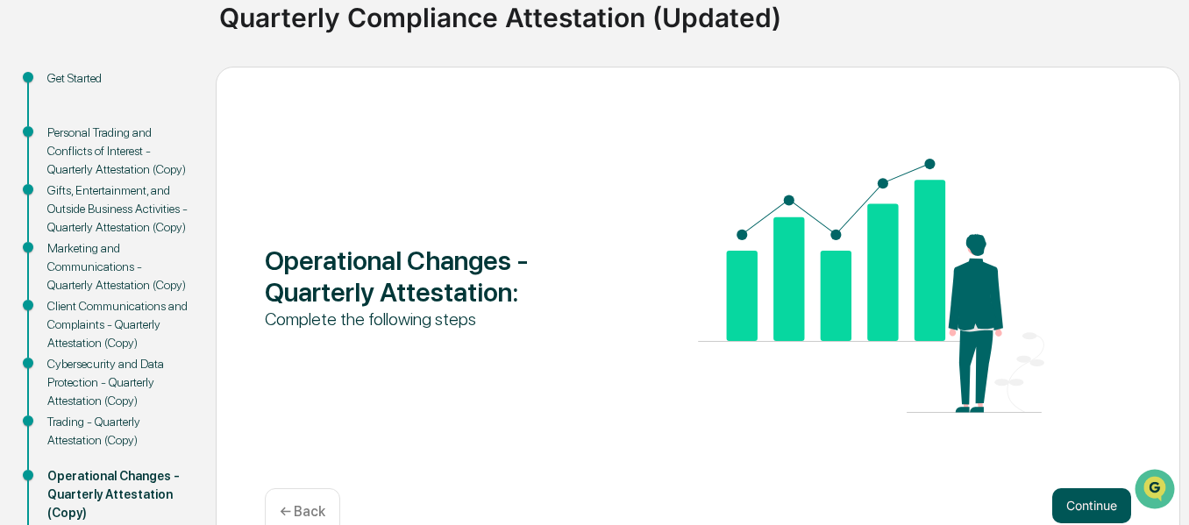
click at [1085, 495] on button "Continue" at bounding box center [1092, 506] width 79 height 35
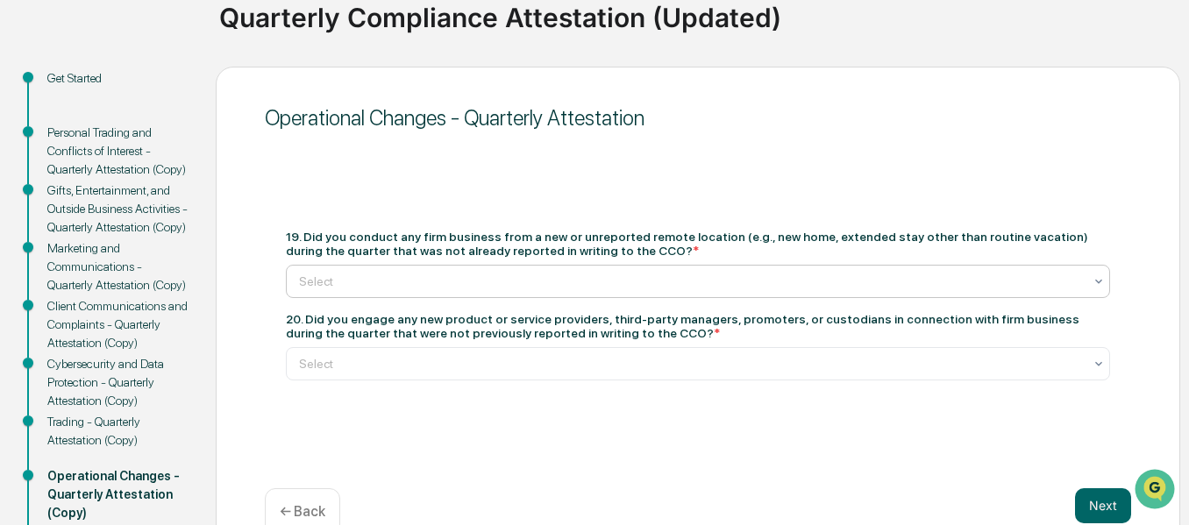
click at [656, 273] on div at bounding box center [691, 282] width 784 height 18
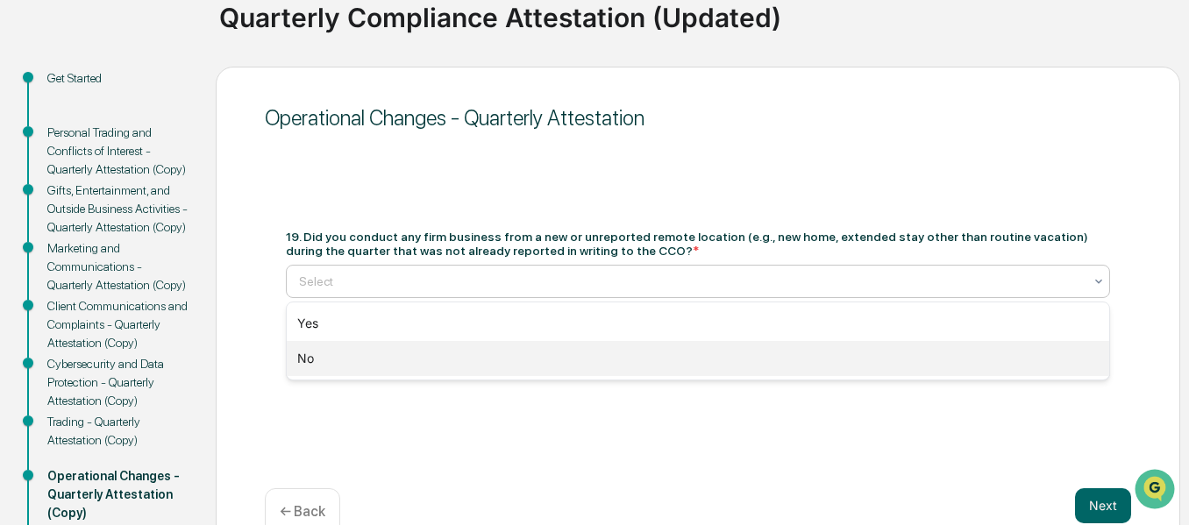
click at [636, 346] on div "No" at bounding box center [698, 358] width 823 height 35
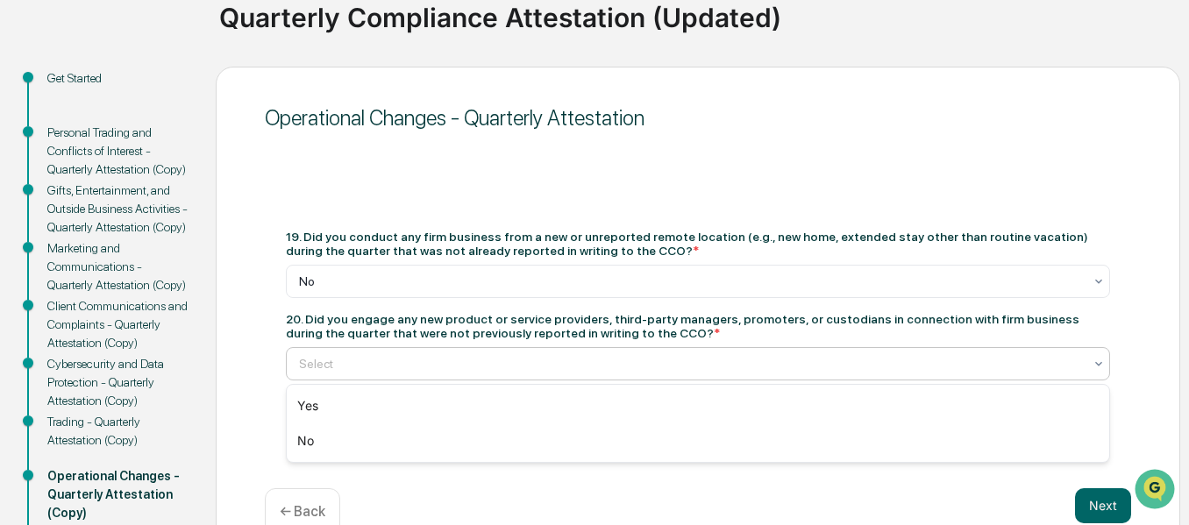
click at [582, 369] on div at bounding box center [691, 364] width 784 height 18
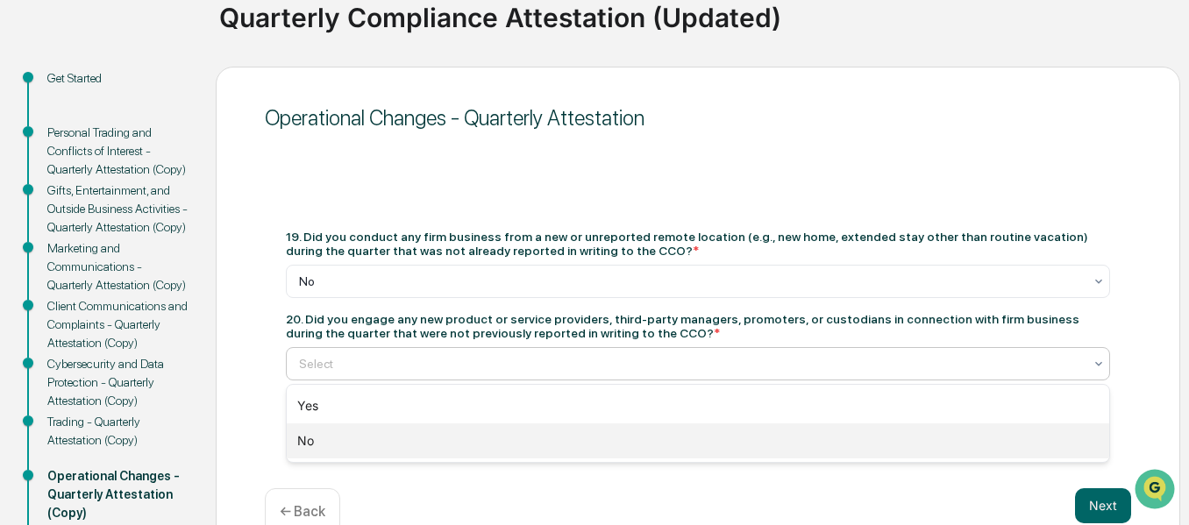
click at [560, 436] on div "No" at bounding box center [698, 441] width 823 height 35
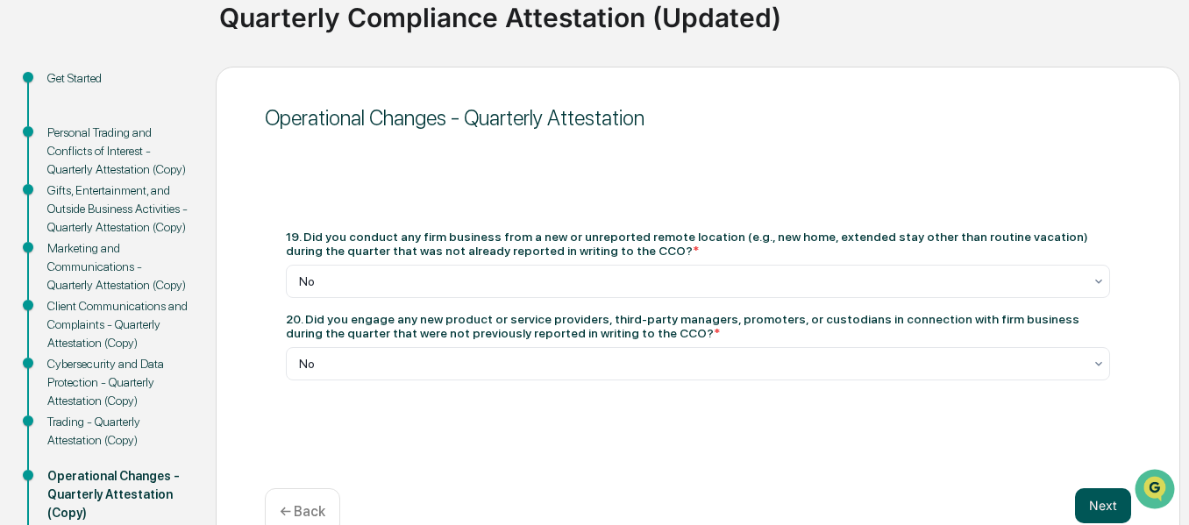
click at [1094, 511] on button "Next" at bounding box center [1103, 506] width 56 height 35
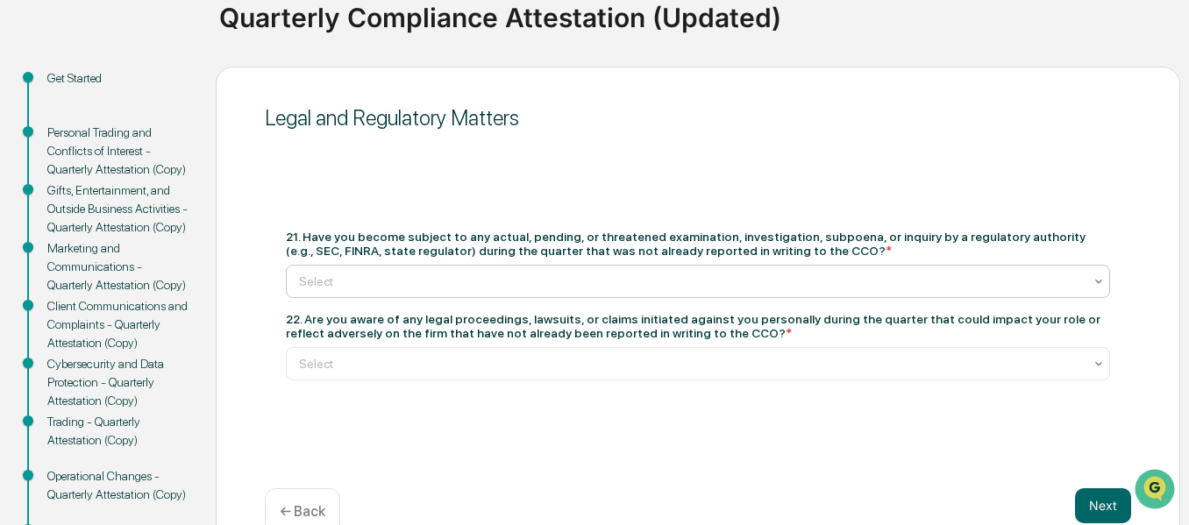
click at [740, 286] on div at bounding box center [691, 282] width 784 height 18
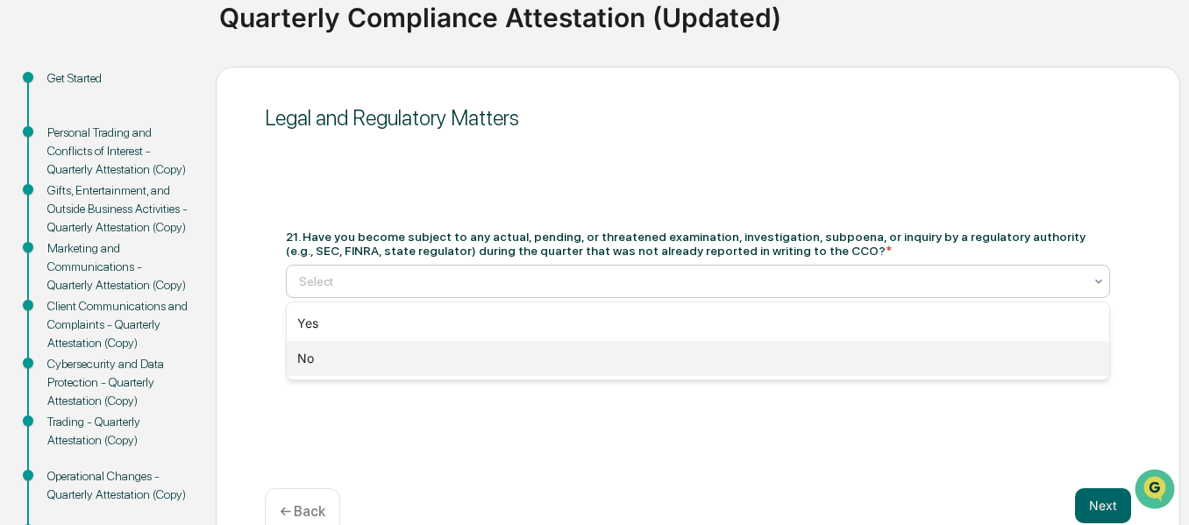
click at [701, 356] on div "No" at bounding box center [698, 358] width 823 height 35
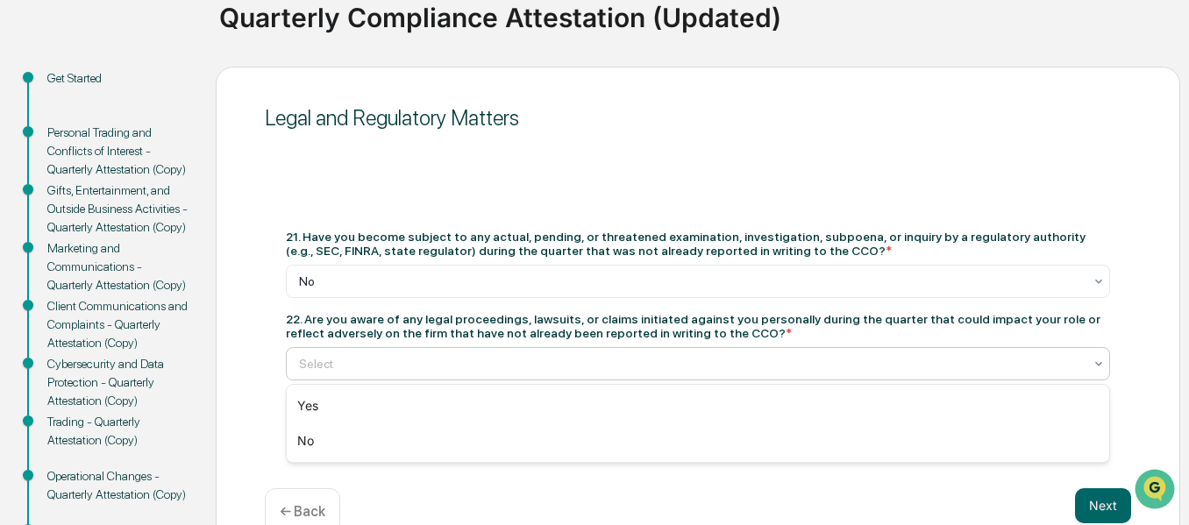
click at [525, 371] on div at bounding box center [691, 364] width 784 height 18
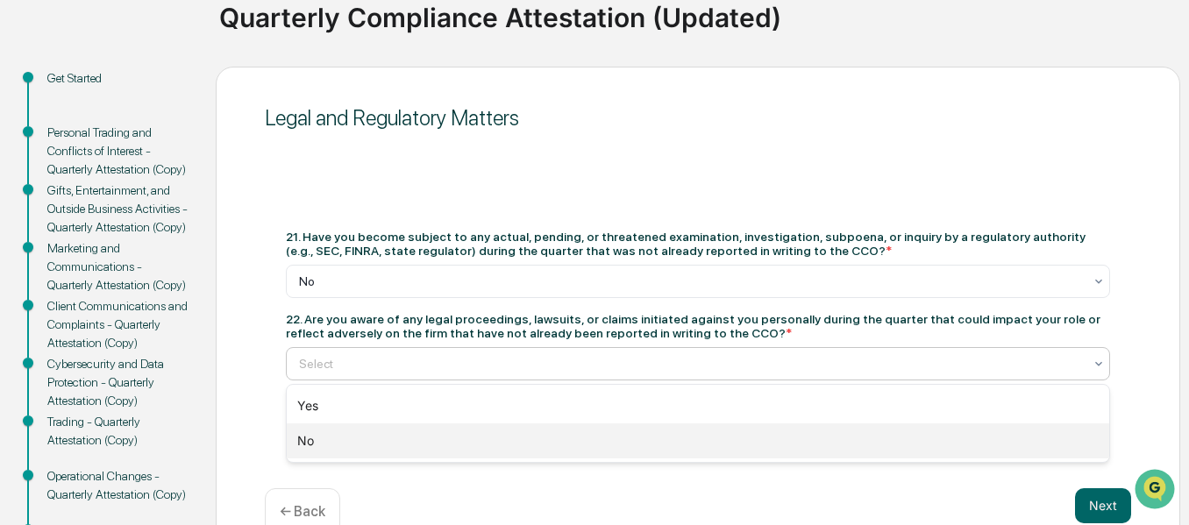
click at [511, 439] on div "No" at bounding box center [698, 441] width 823 height 35
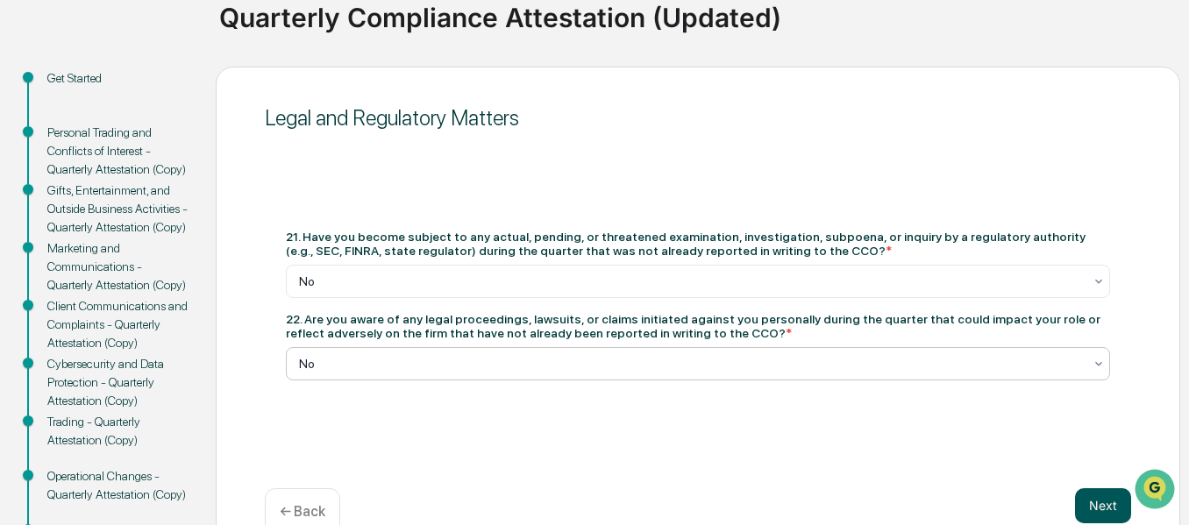
click at [1098, 514] on button "Next" at bounding box center [1103, 506] width 56 height 35
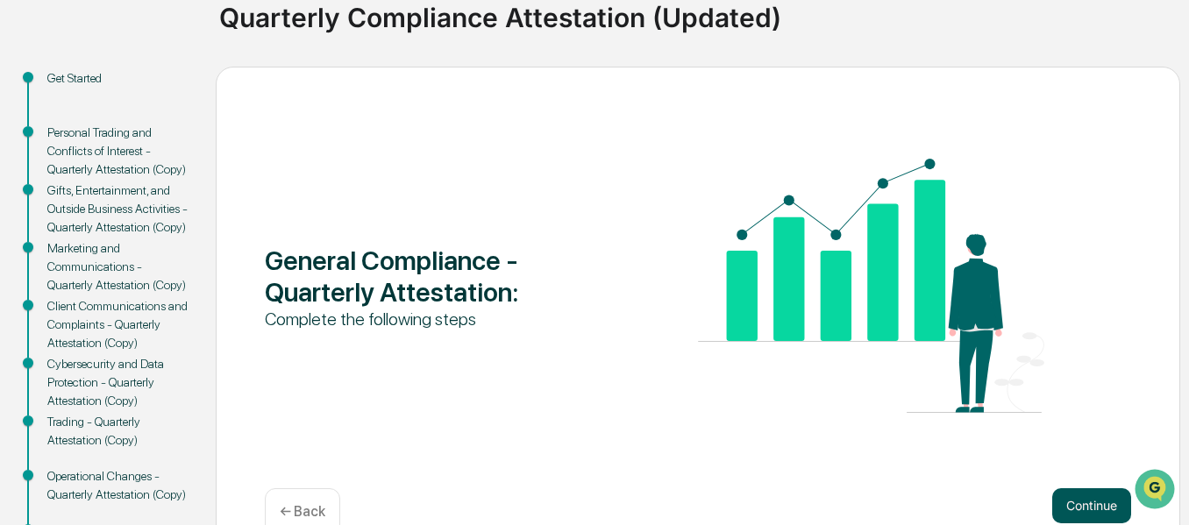
click at [1075, 500] on button "Continue" at bounding box center [1092, 506] width 79 height 35
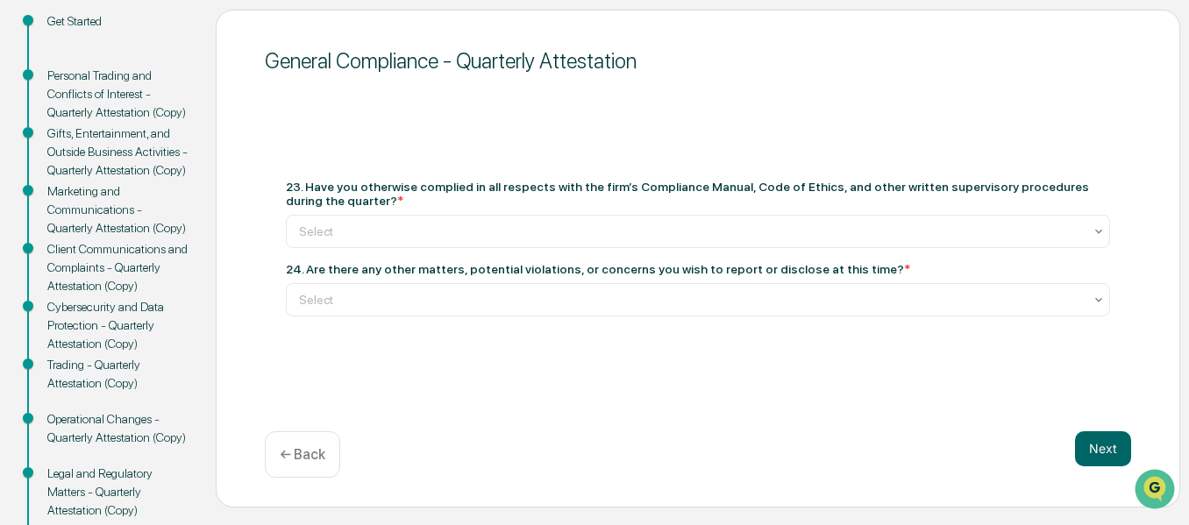
scroll to position [197, 0]
click at [727, 242] on div "Select" at bounding box center [691, 233] width 802 height 25
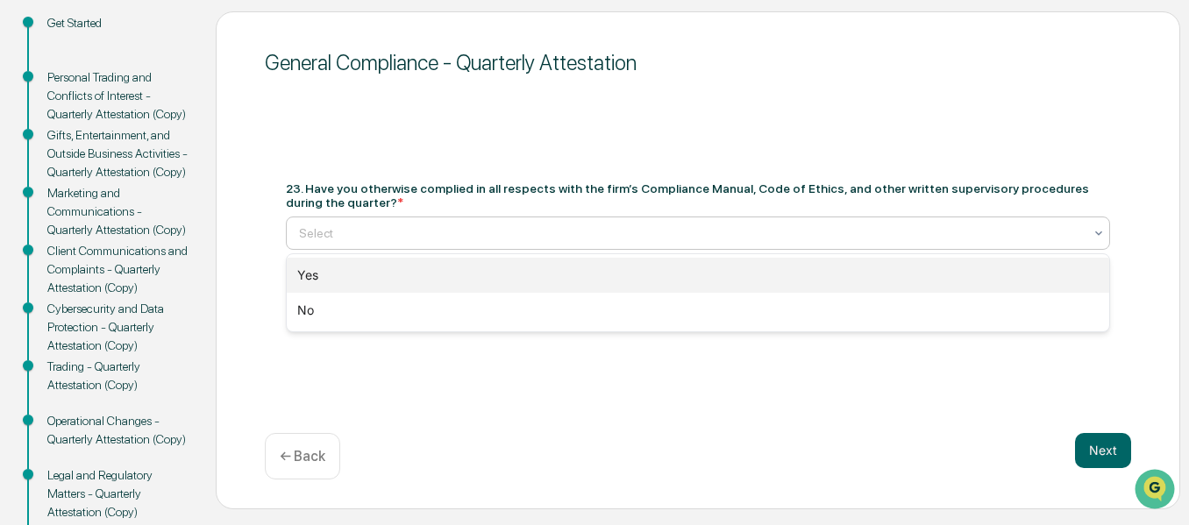
click at [693, 270] on div "Yes" at bounding box center [698, 275] width 823 height 35
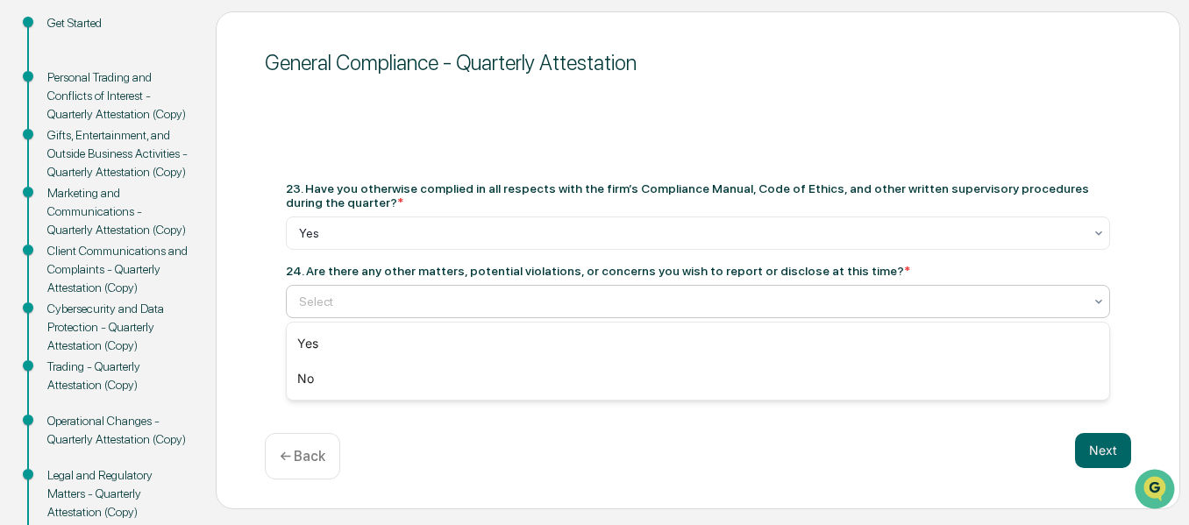
click at [568, 304] on div at bounding box center [691, 302] width 784 height 18
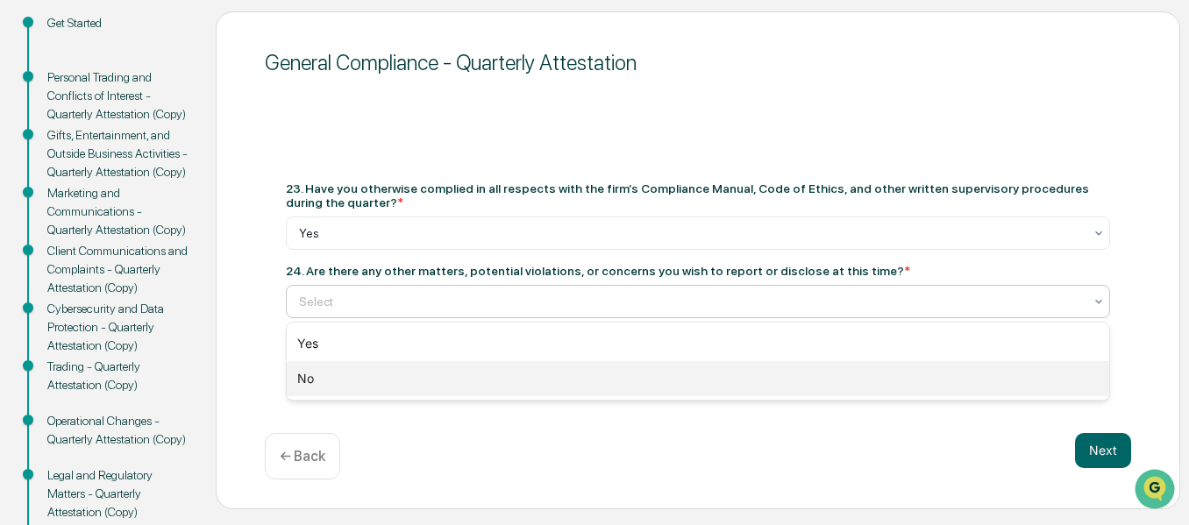
click at [547, 376] on div "No" at bounding box center [698, 378] width 823 height 35
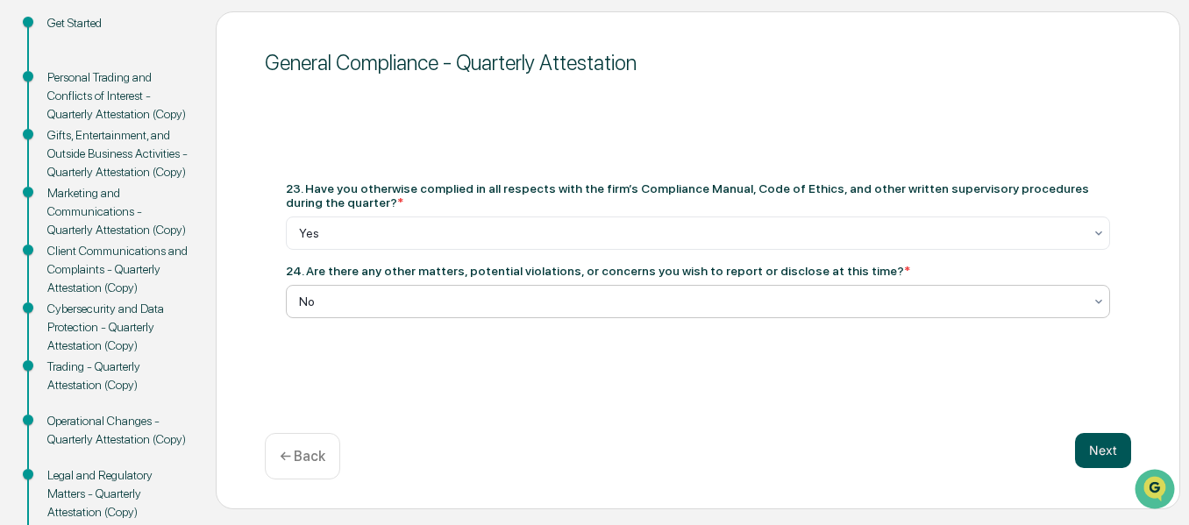
click at [1095, 451] on button "Next" at bounding box center [1103, 450] width 56 height 35
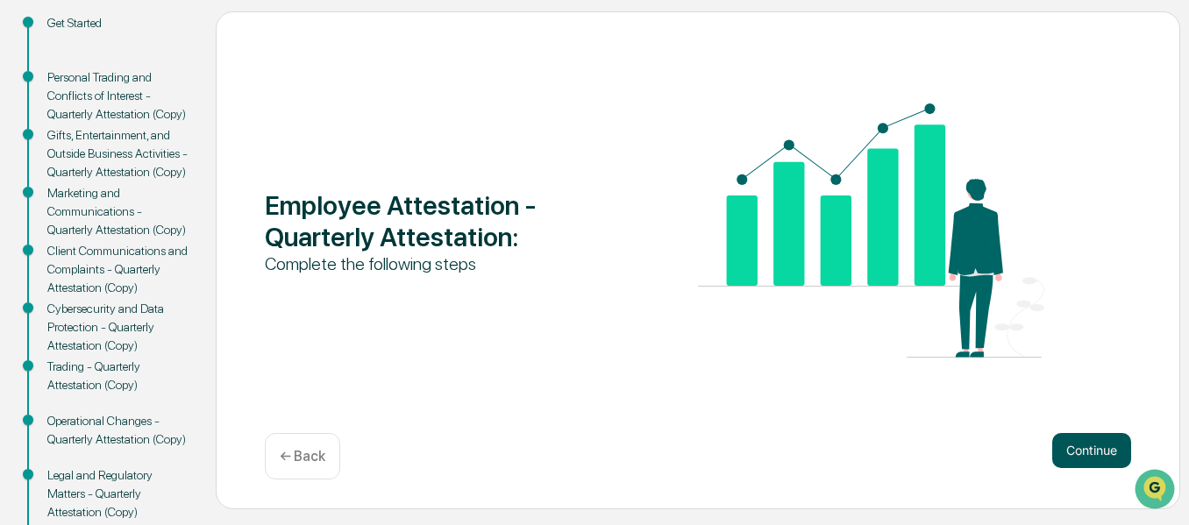
click at [1069, 449] on button "Continue" at bounding box center [1092, 450] width 79 height 35
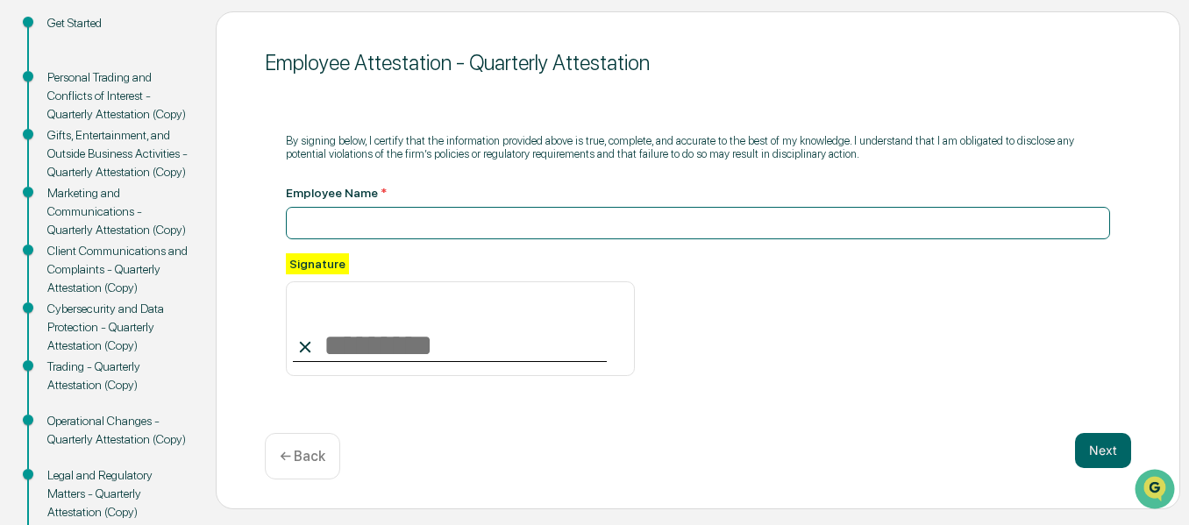
click at [377, 215] on input at bounding box center [698, 223] width 825 height 32
type input "**********"
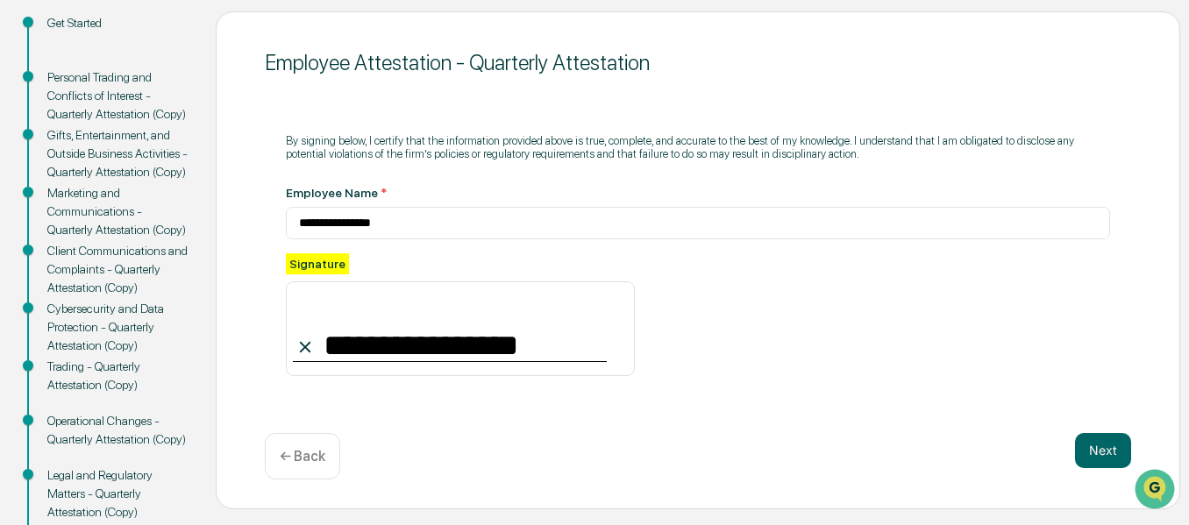
type input "**********"
click at [785, 376] on div "**********" at bounding box center [698, 315] width 825 height 123
click at [1102, 458] on button "Next" at bounding box center [1103, 450] width 56 height 35
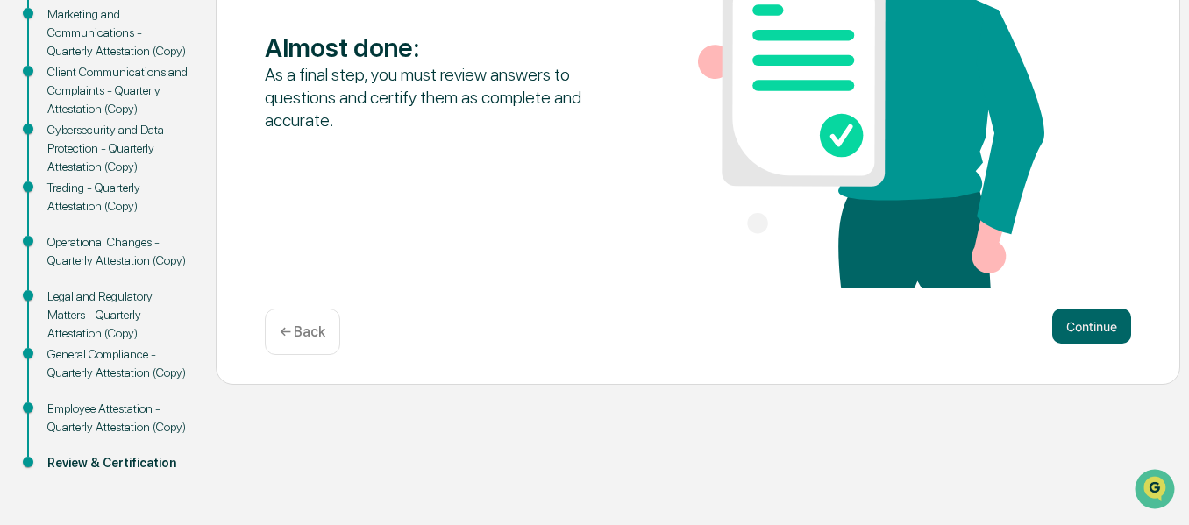
scroll to position [394, 0]
click at [1109, 309] on button "Continue" at bounding box center [1092, 326] width 79 height 35
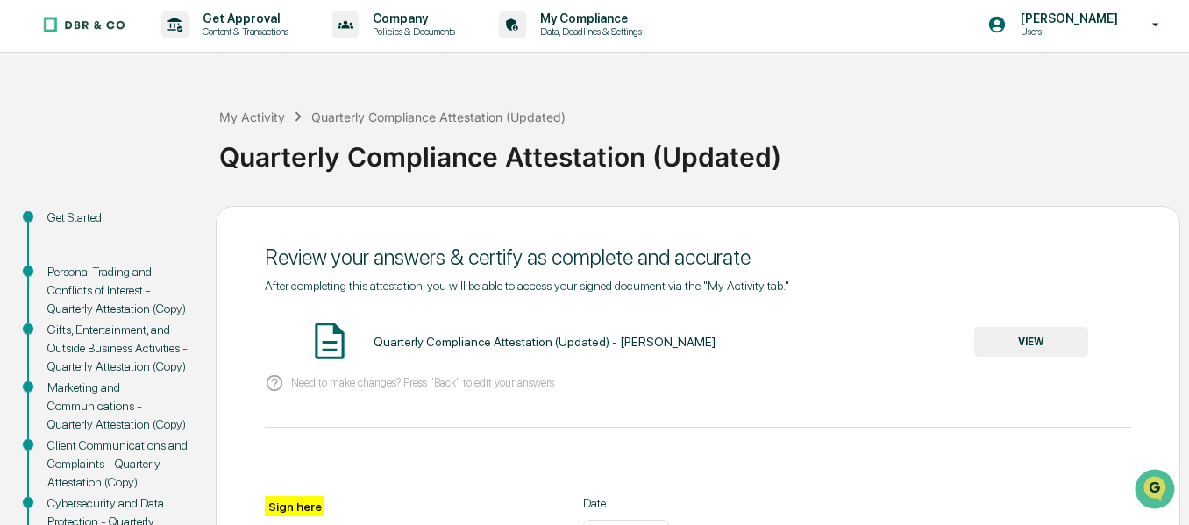
scroll to position [2, 0]
click at [985, 338] on button "VIEW" at bounding box center [1032, 343] width 114 height 30
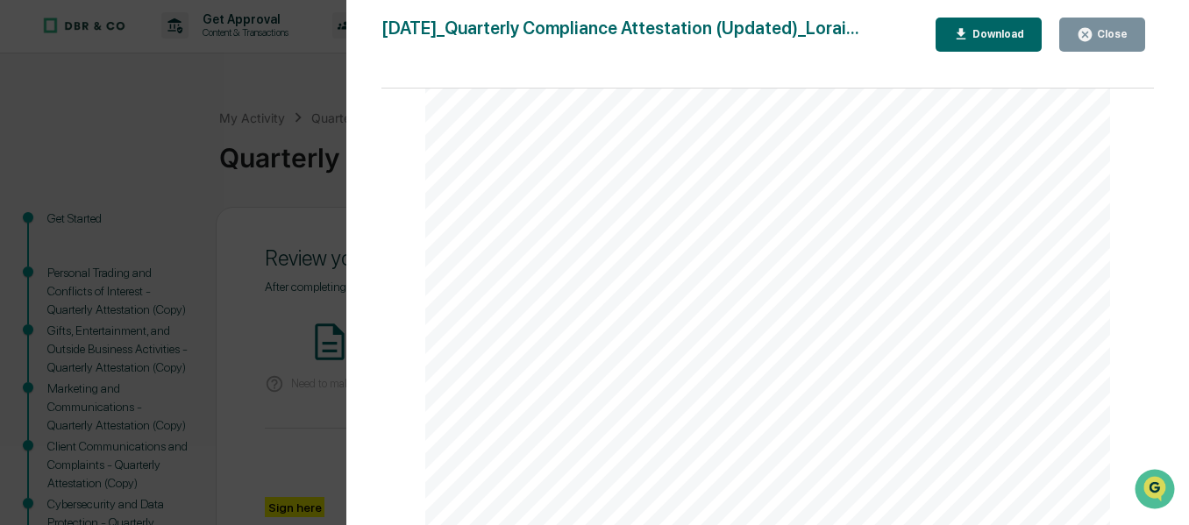
scroll to position [395, 0]
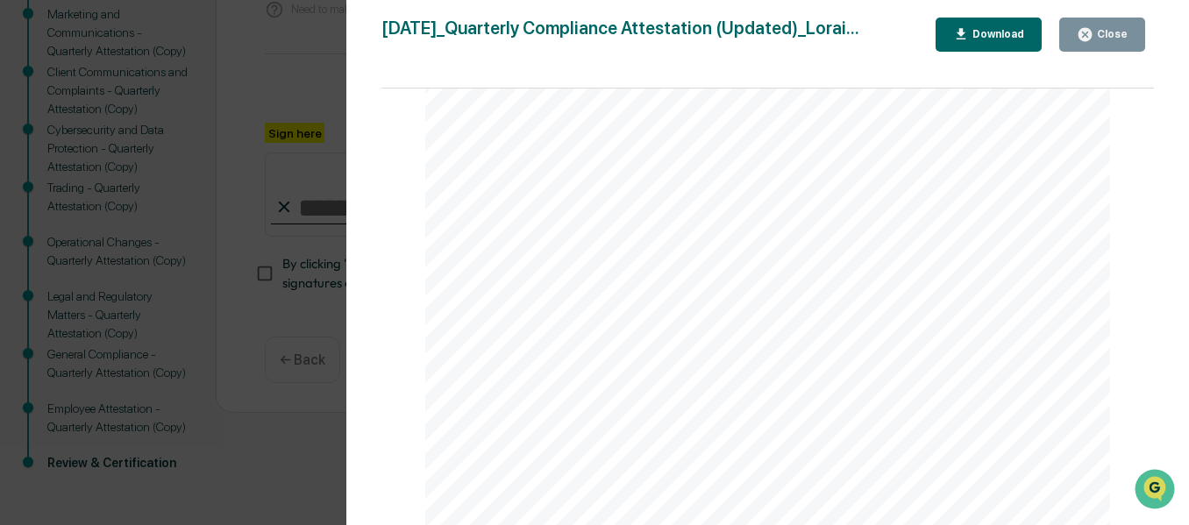
click at [1100, 29] on div "Close" at bounding box center [1111, 34] width 34 height 12
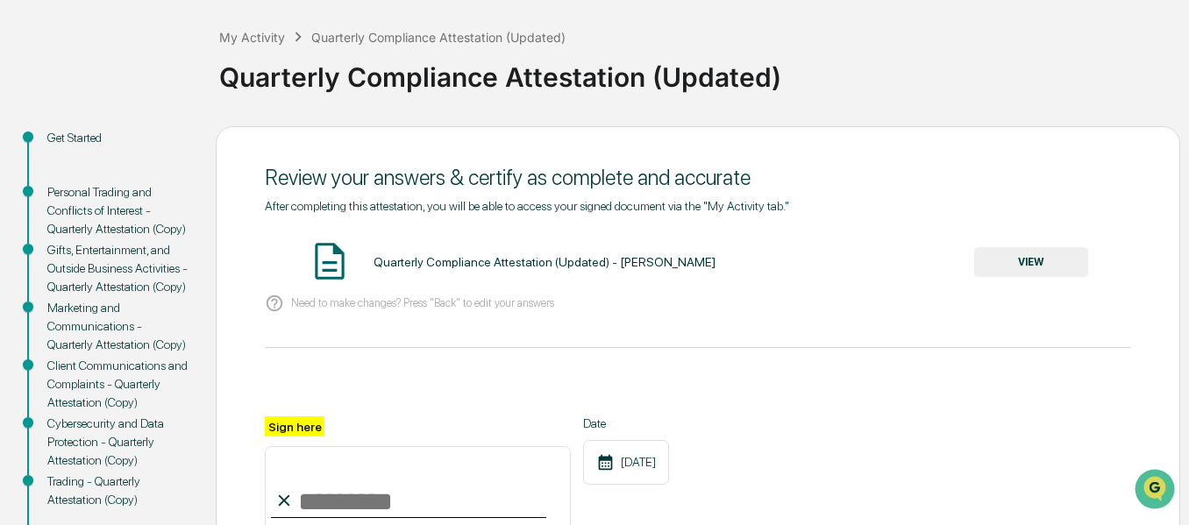
scroll to position [210, 0]
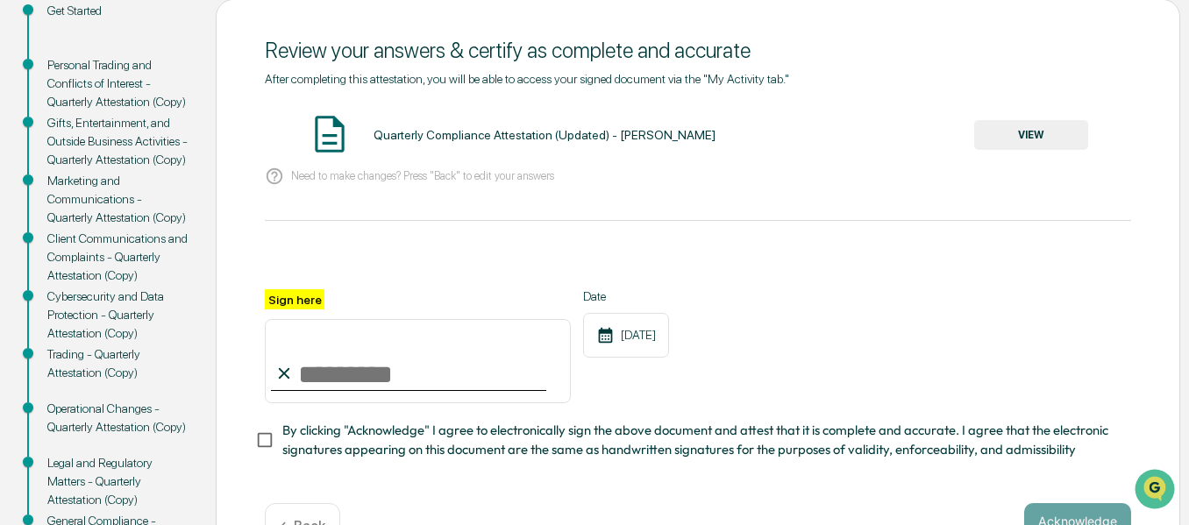
click at [297, 390] on input "Sign here" at bounding box center [418, 361] width 306 height 84
type input "**********"
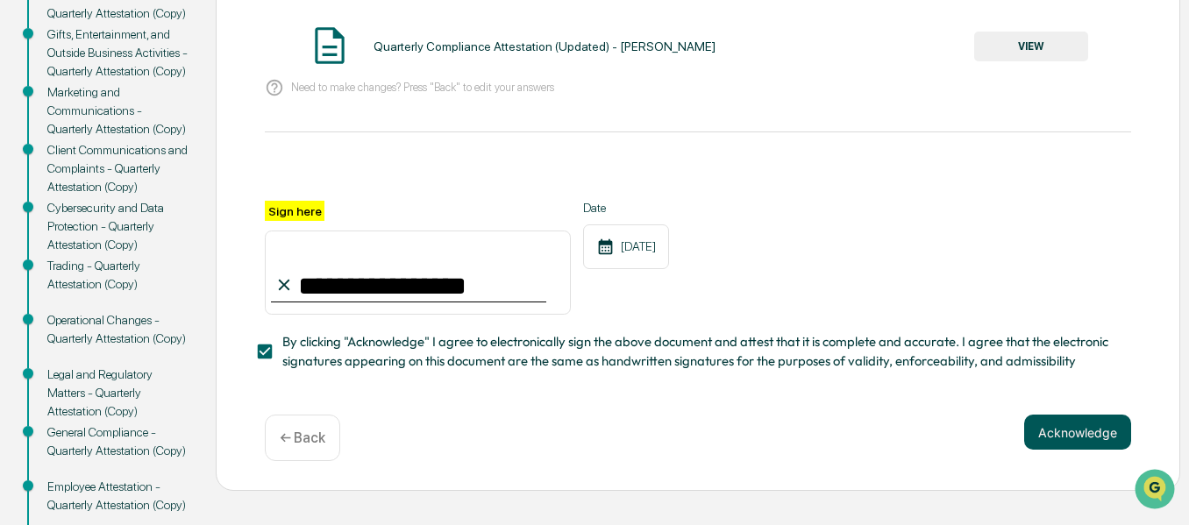
click at [1091, 432] on button "Acknowledge" at bounding box center [1078, 432] width 107 height 35
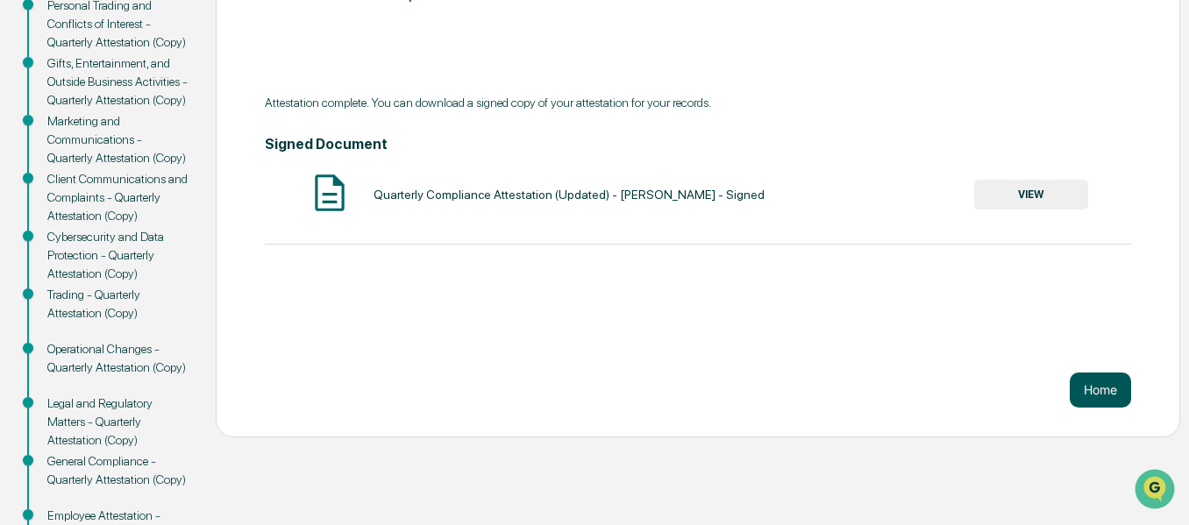
click at [1113, 380] on button "Home" at bounding box center [1100, 390] width 61 height 35
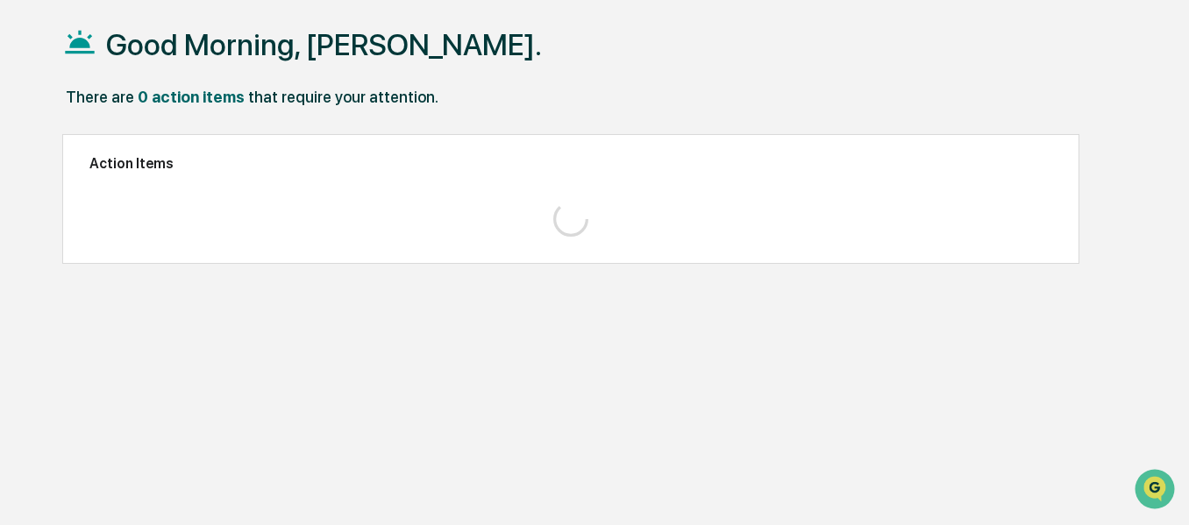
scroll to position [83, 0]
